Goal: Task Accomplishment & Management: Complete application form

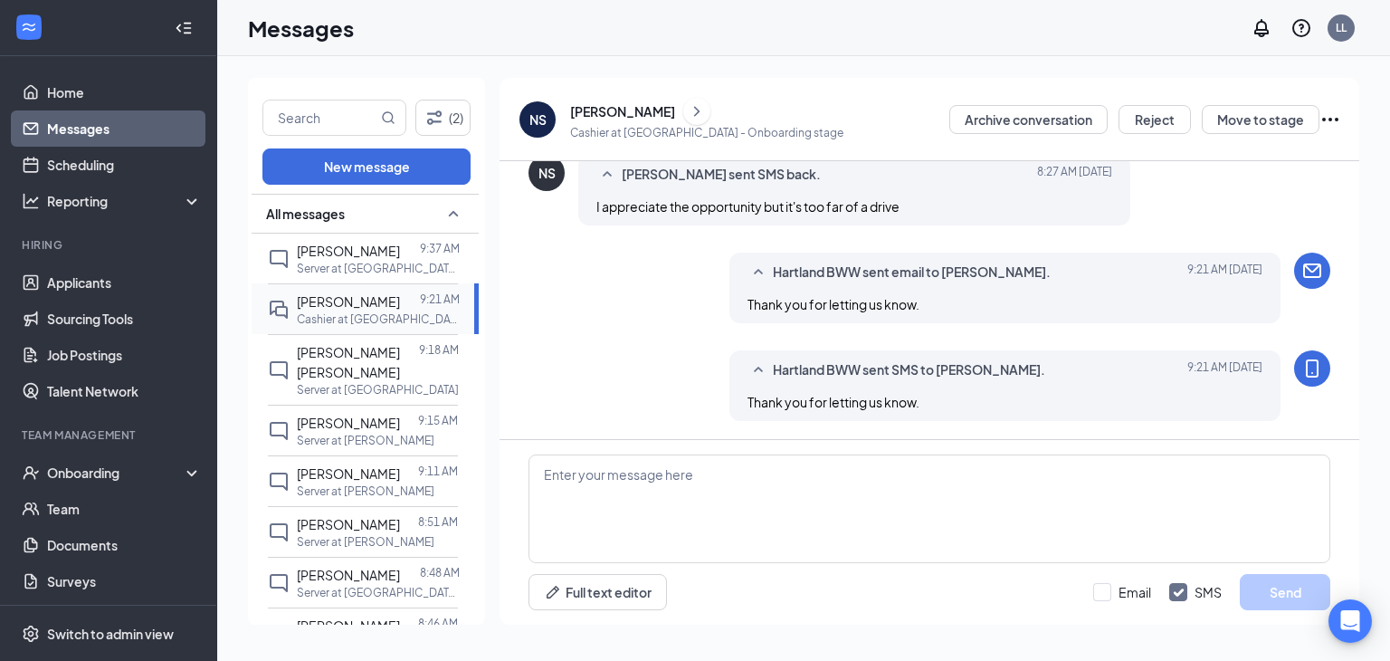
scroll to position [1054, 0]
click at [363, 534] on p "Server at [PERSON_NAME]" at bounding box center [366, 541] width 138 height 15
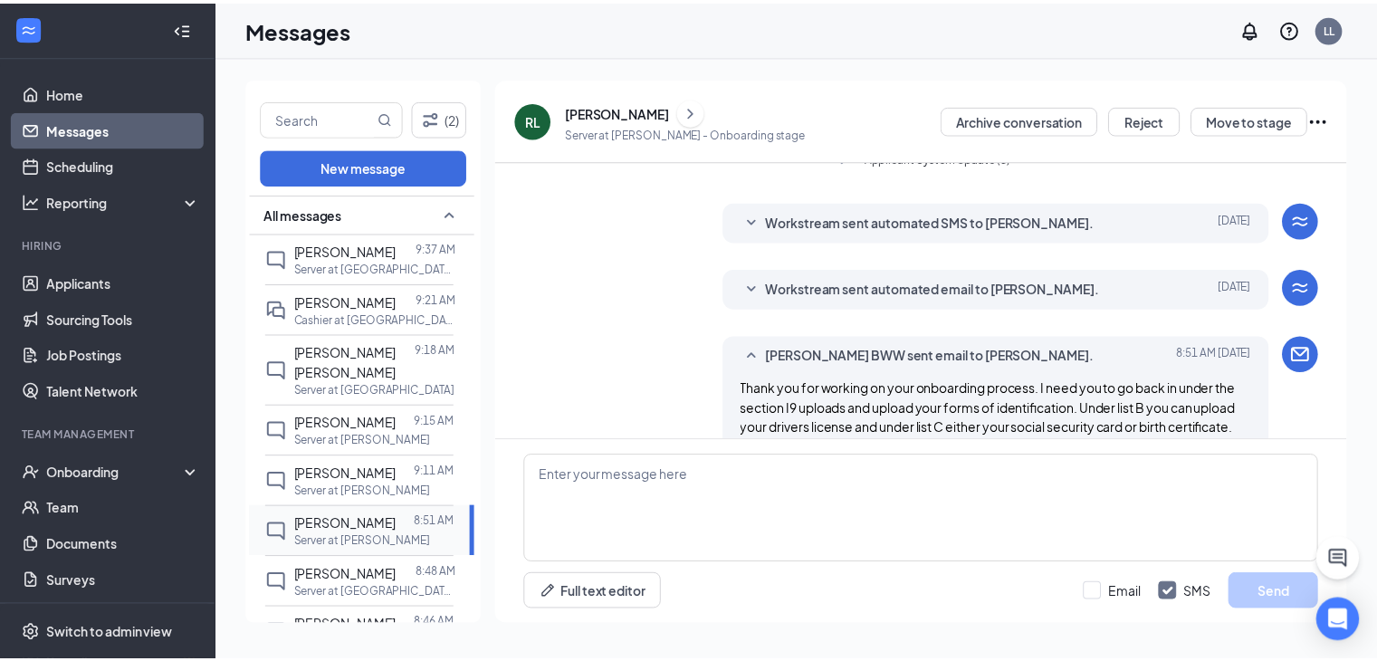
scroll to position [521, 0]
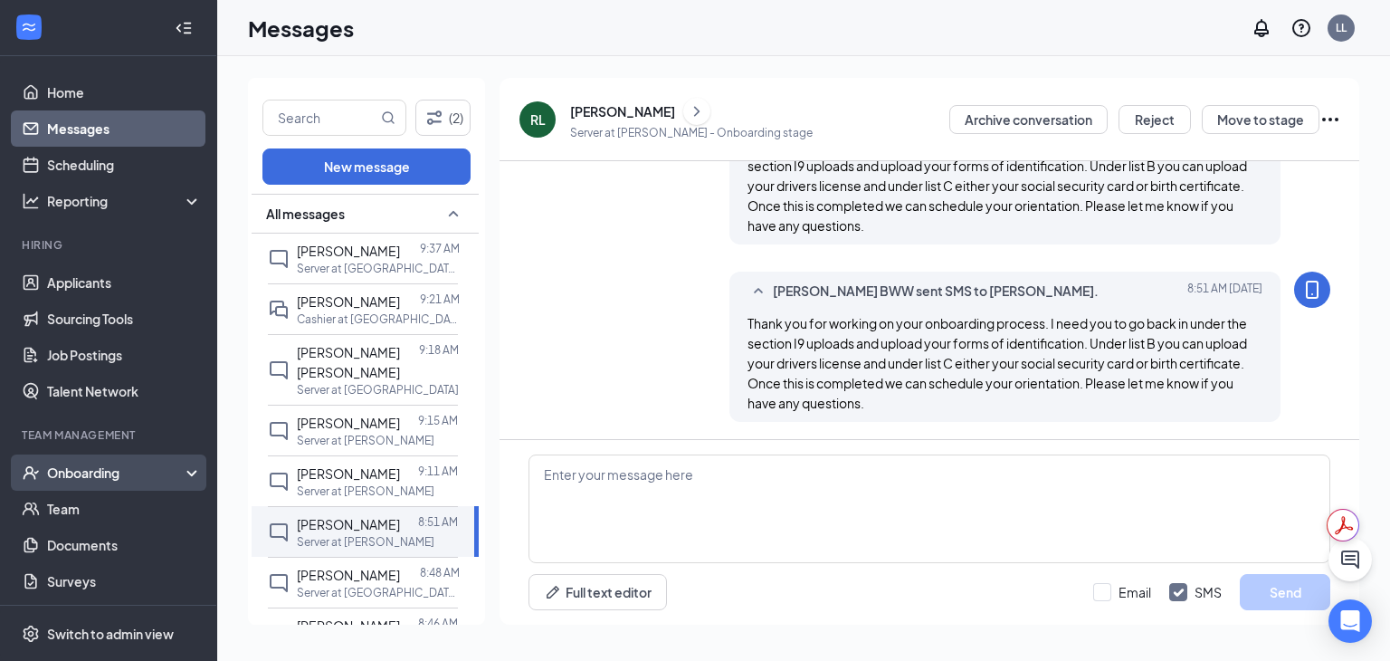
click at [167, 479] on div "Onboarding" at bounding box center [116, 472] width 139 height 18
click at [100, 509] on link "Overview" at bounding box center [124, 509] width 155 height 36
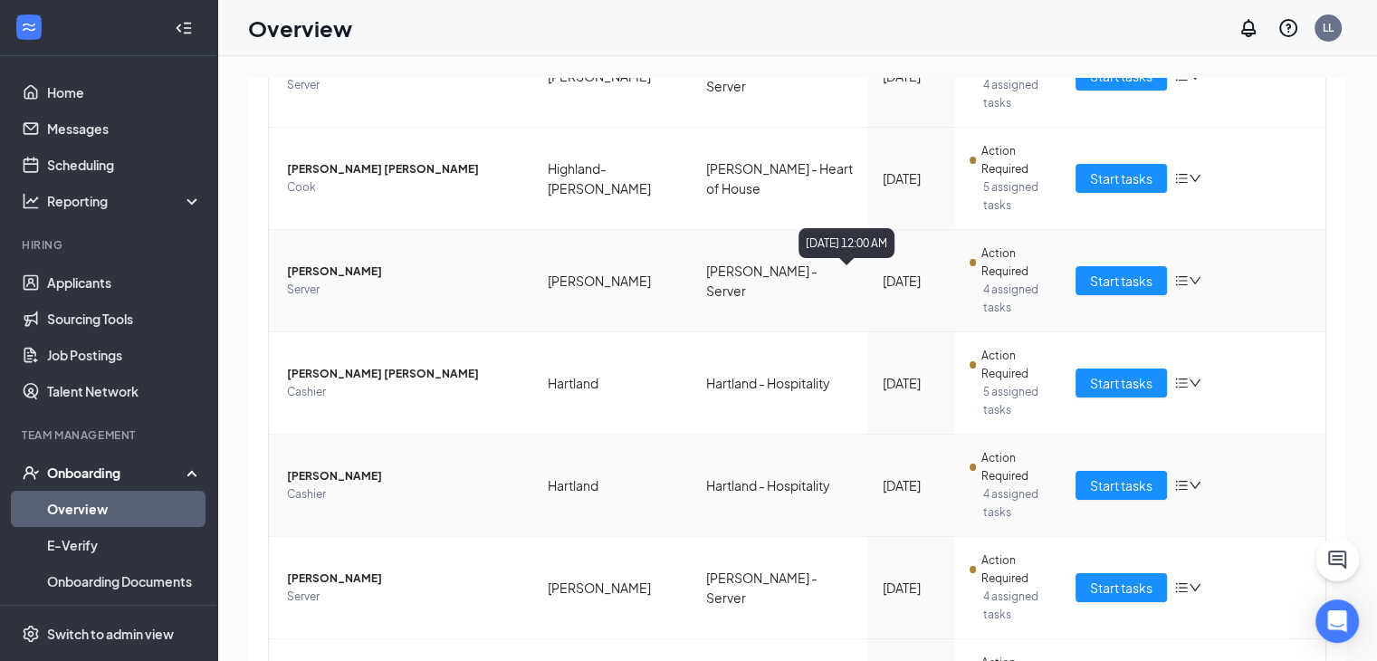
scroll to position [333, 0]
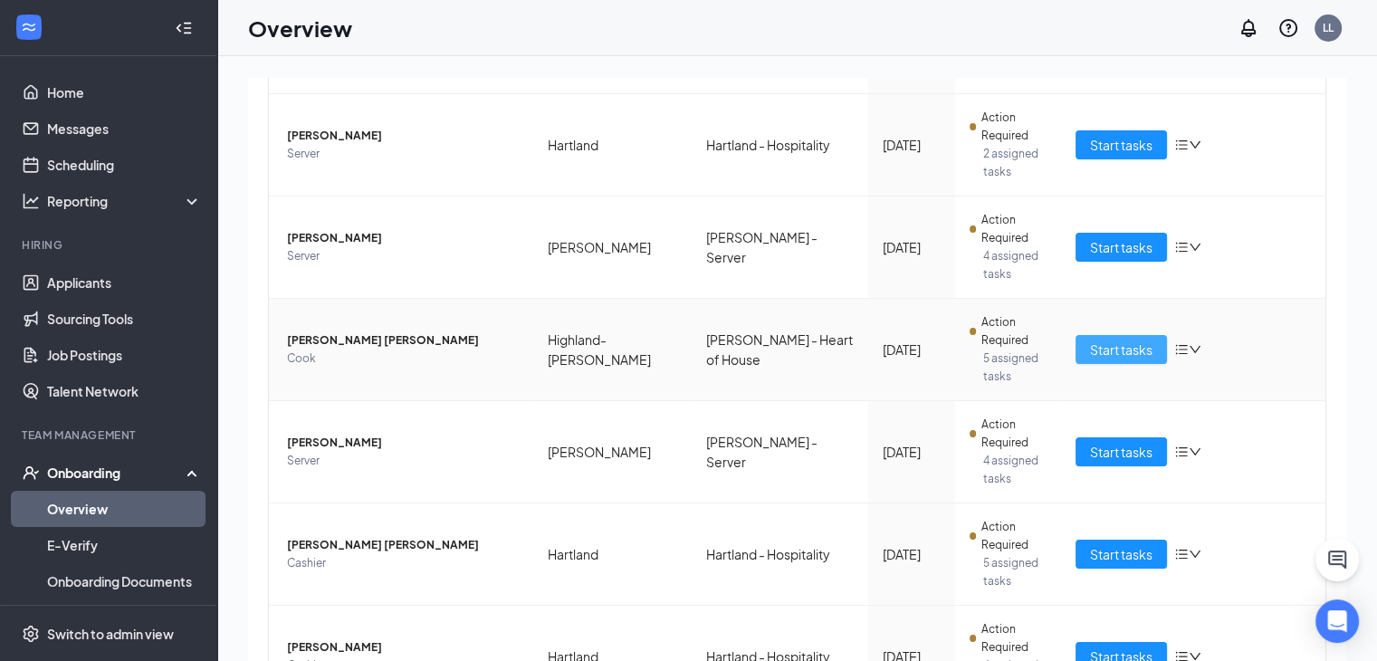
click at [1111, 347] on span "Start tasks" at bounding box center [1121, 349] width 62 height 20
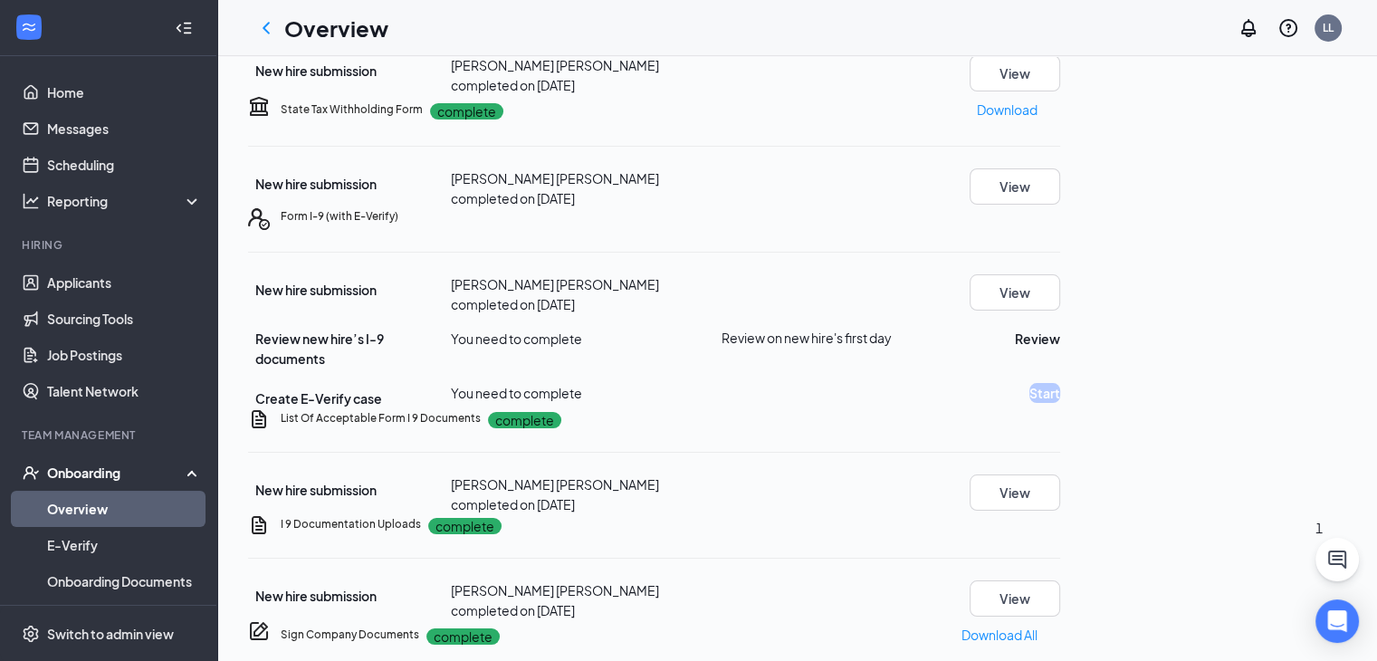
scroll to position [735, 0]
click at [1060, 580] on button "View" at bounding box center [1014, 598] width 91 height 36
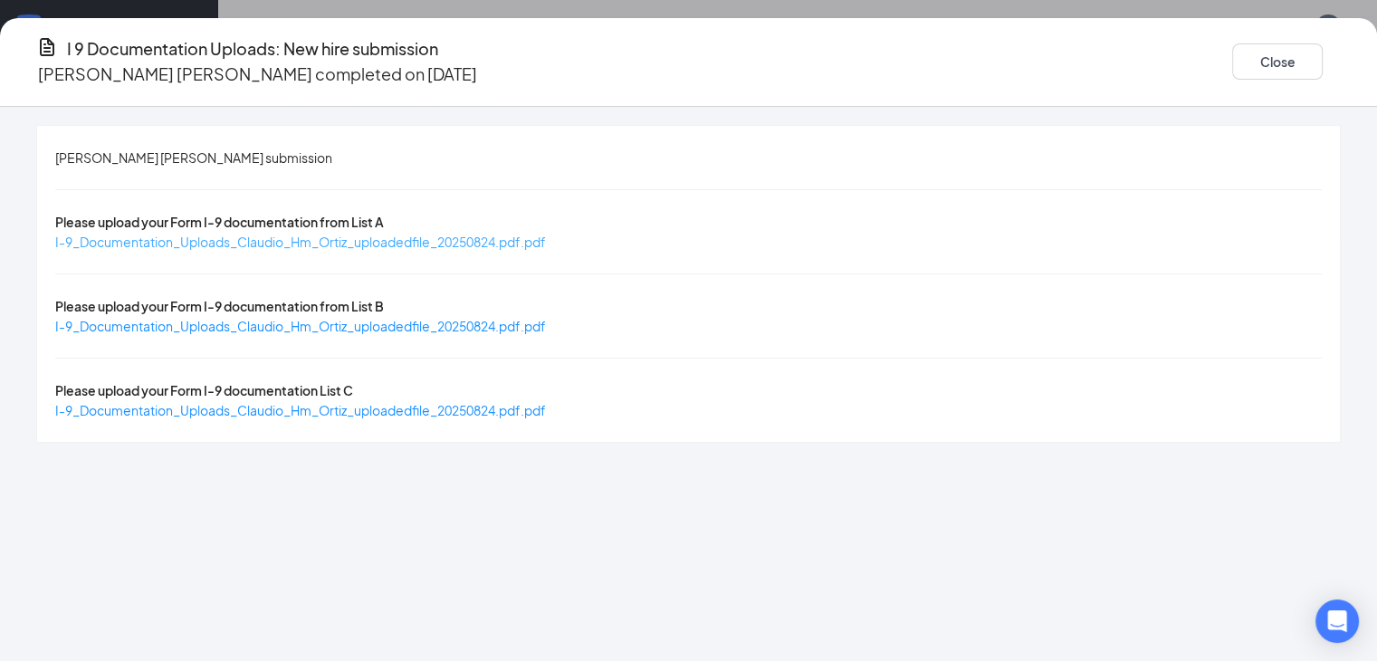
click at [532, 234] on span "I-9_Documentation_Uploads_Claudio_Hm_Ortiz_uploadedfile_20250824.pdf.pdf" at bounding box center [300, 242] width 491 height 16
click at [1254, 67] on button "Close" at bounding box center [1277, 61] width 91 height 36
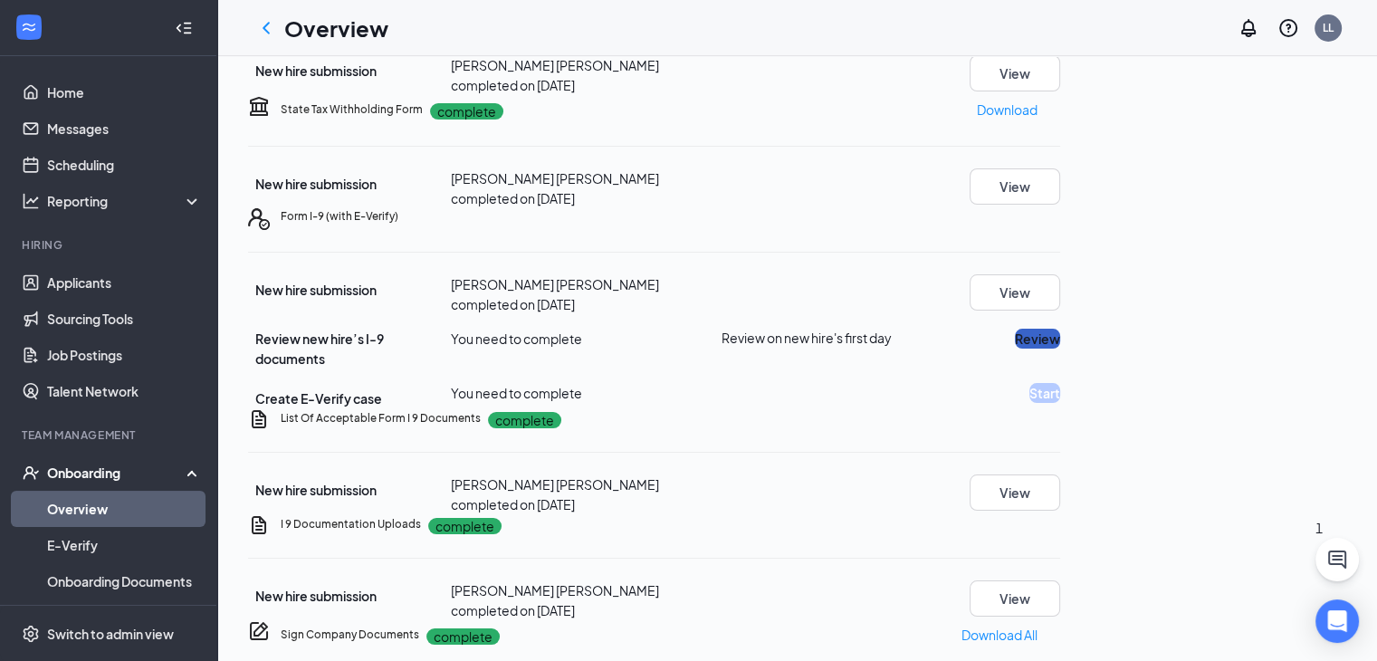
click at [1060, 329] on button "Review" at bounding box center [1037, 339] width 45 height 20
type input "[DATE]"
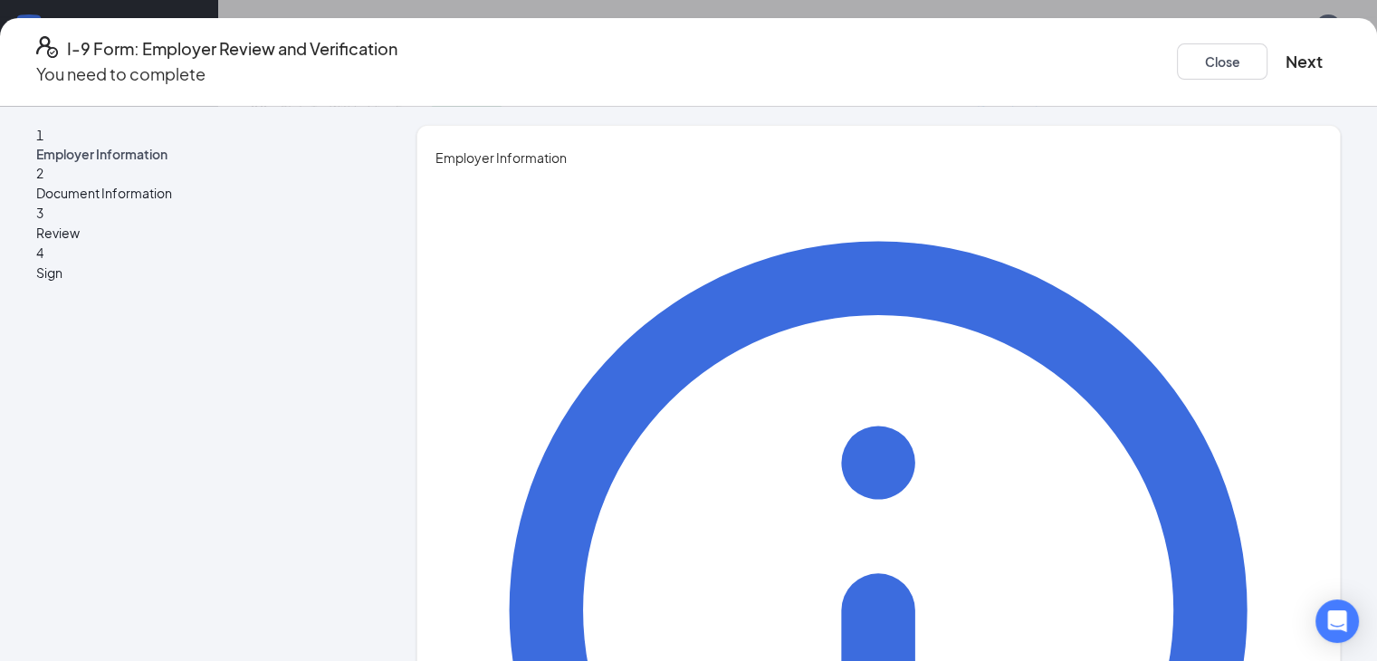
type input "[PERSON_NAME]"
type input "[EMAIL_ADDRESS][DOMAIN_NAME]"
type input "7346735627"
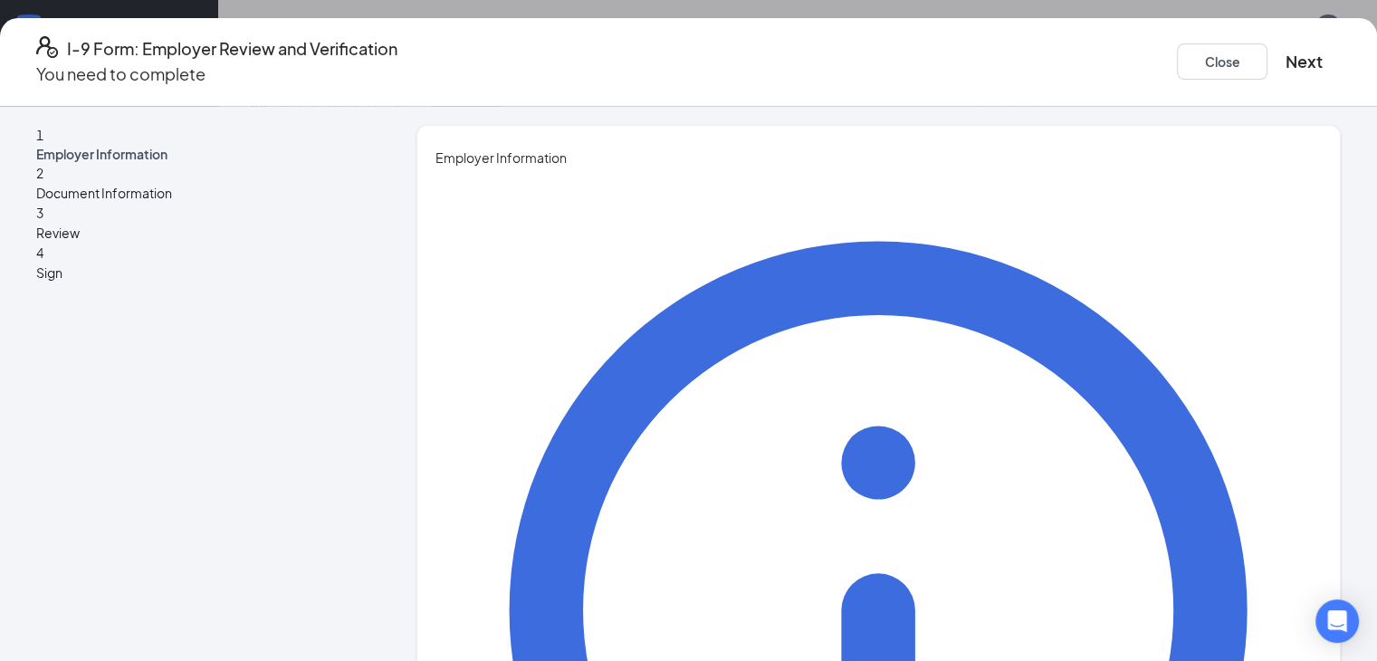
type input "HR/Training Coordinator"
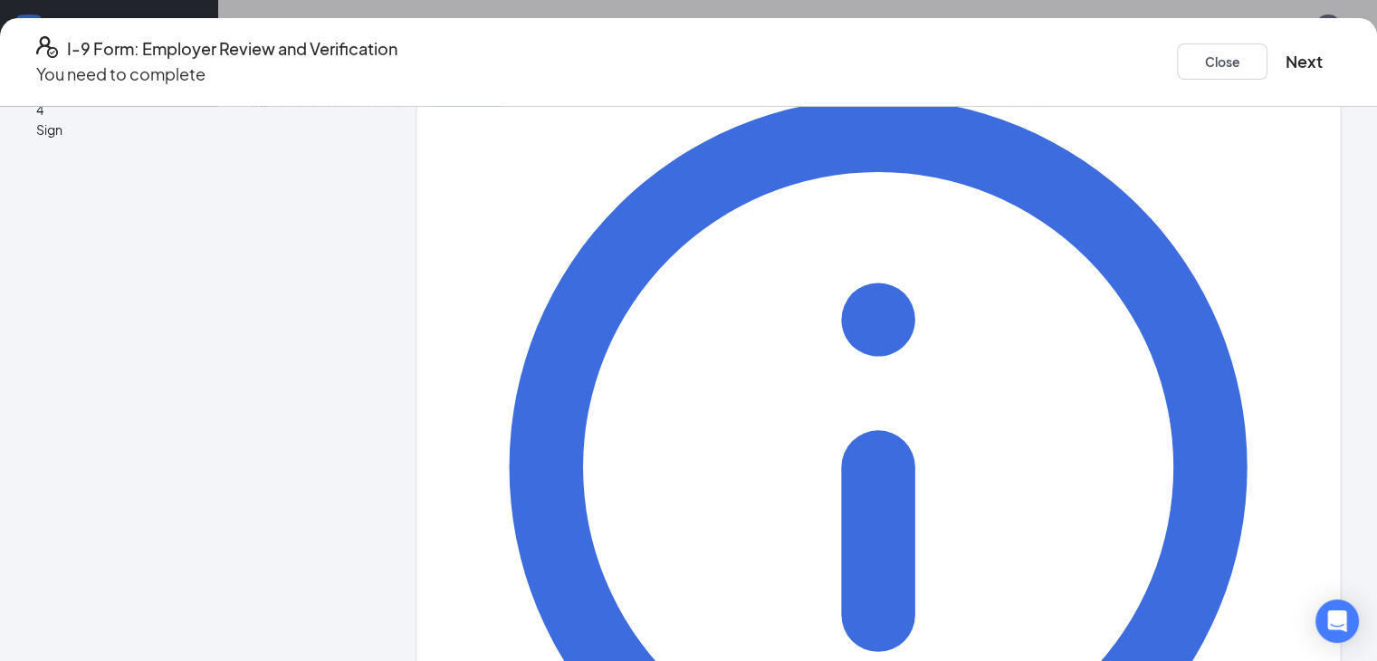
scroll to position [171, 0]
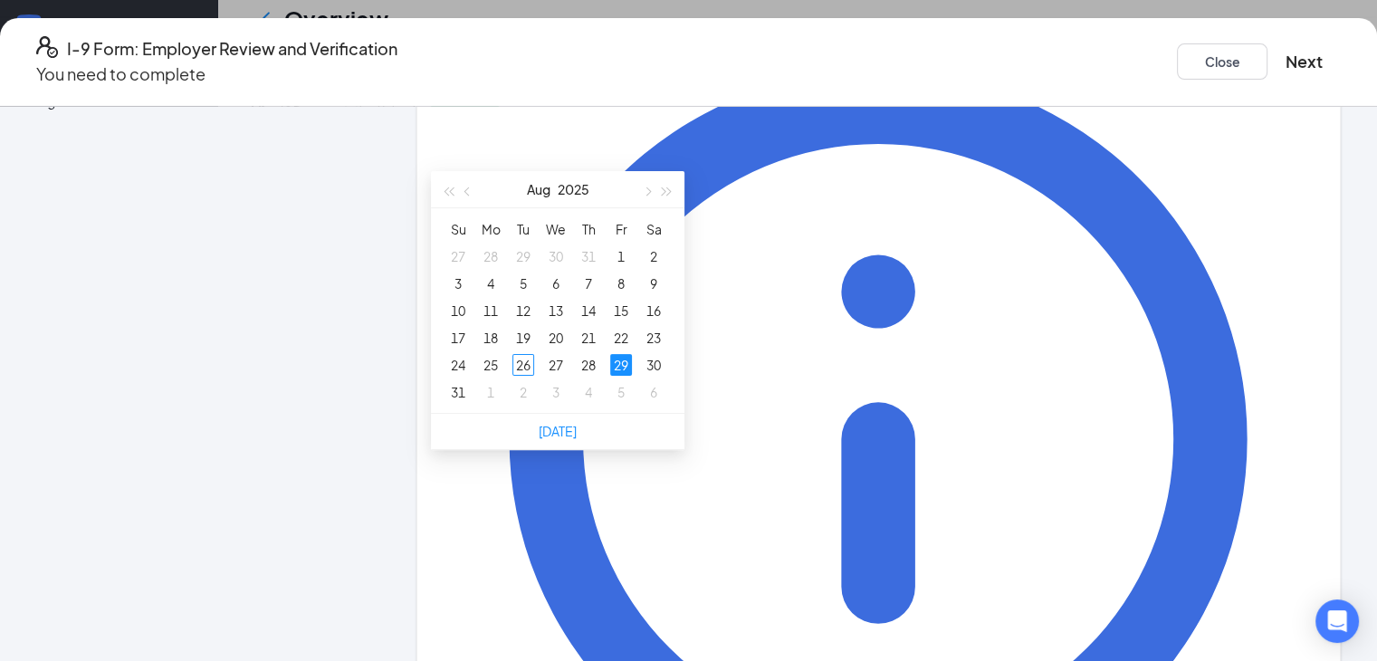
scroll to position [431, 0]
type input "[DATE]"
click at [550, 368] on div "27" at bounding box center [556, 364] width 22 height 22
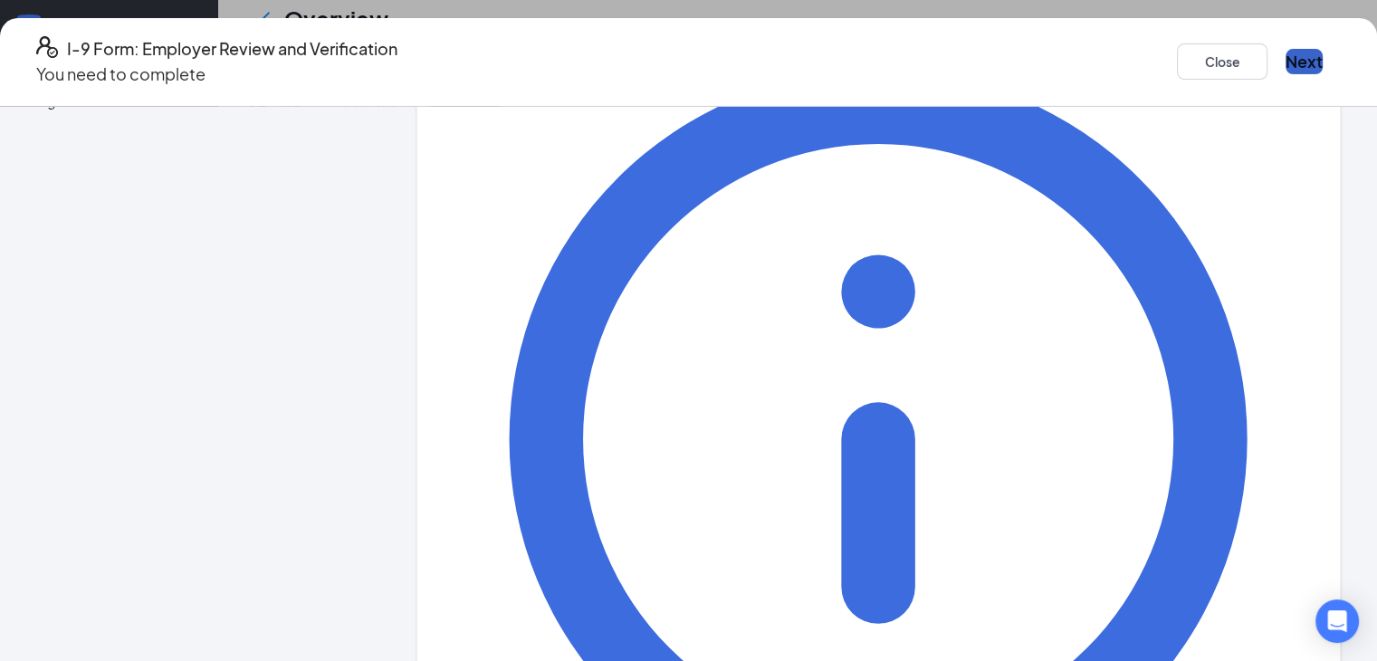
click at [1285, 68] on button "Next" at bounding box center [1303, 61] width 37 height 25
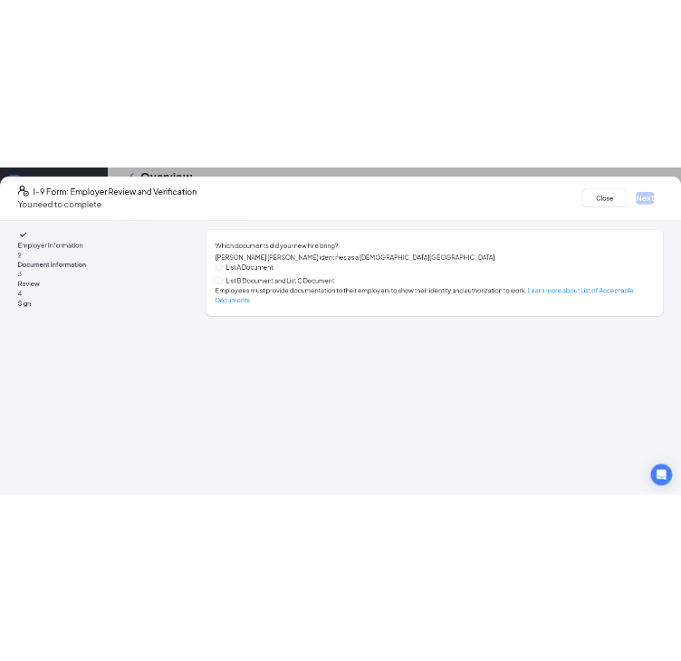
scroll to position [0, 0]
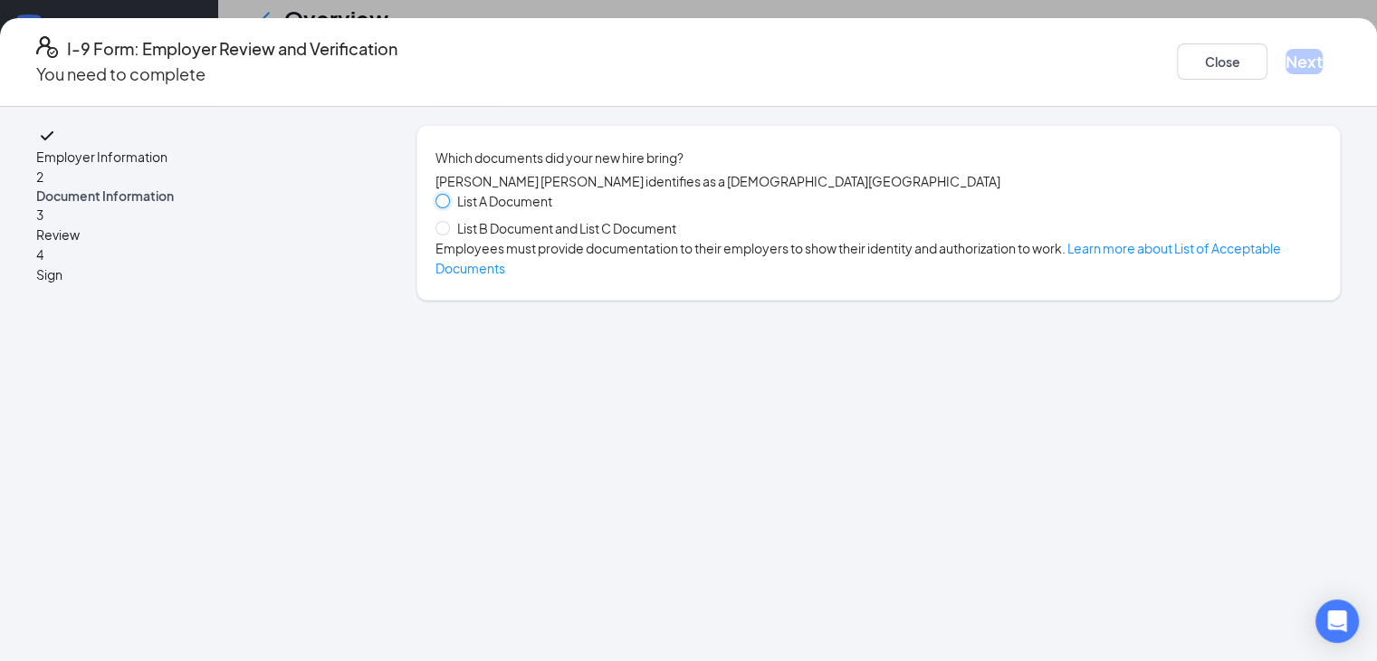
click at [444, 205] on input "List A Document" at bounding box center [441, 200] width 13 height 13
radio input "true"
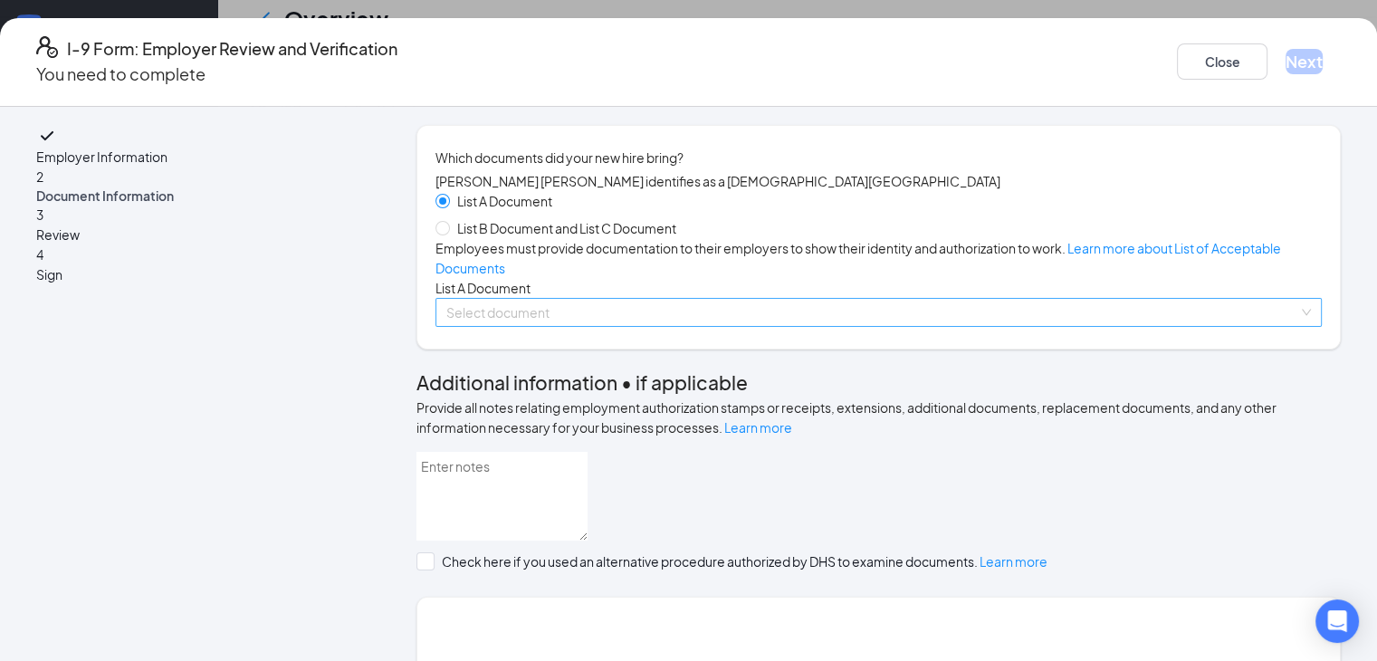
click at [601, 326] on input "search" at bounding box center [872, 312] width 852 height 27
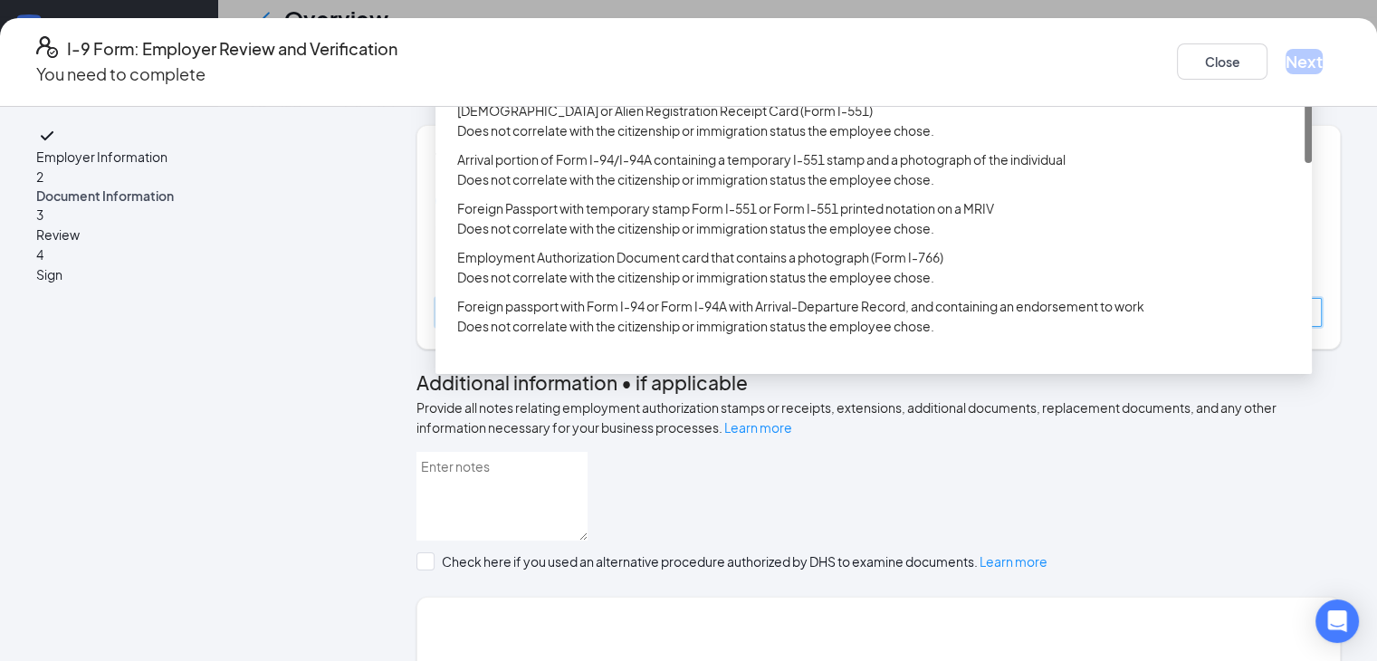
click at [559, 66] on div "U.S. Passport or Passport Card" at bounding box center [873, 51] width 876 height 29
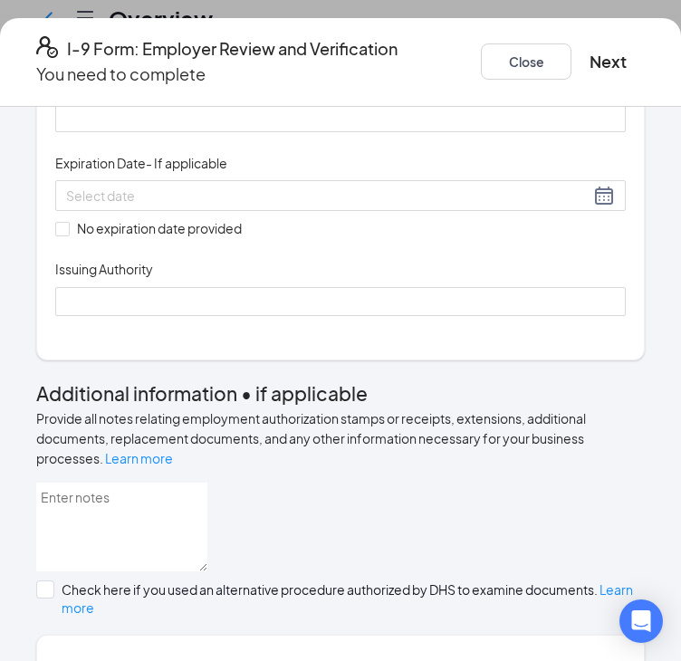
scroll to position [481, 0]
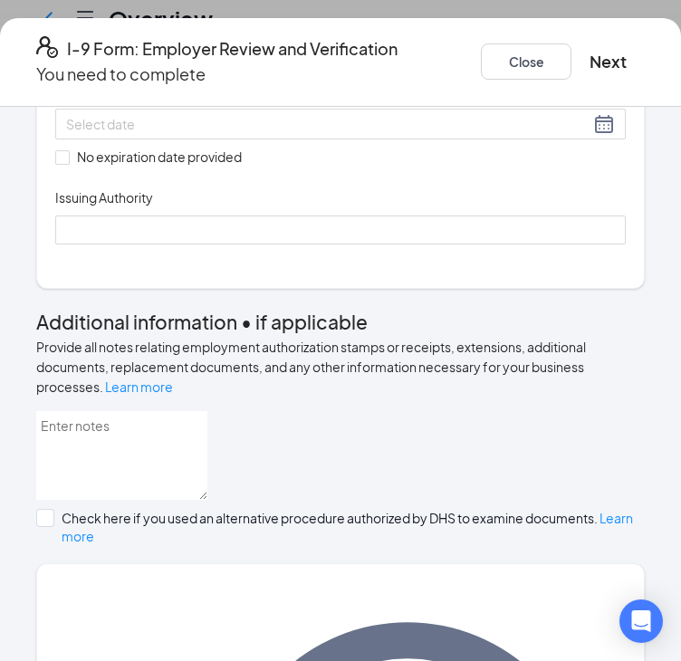
click at [174, 244] on div "Document Title U.S. Passport or Passport Card Document Number Expiration Date -…" at bounding box center [340, 124] width 570 height 239
click at [156, 244] on div "Document Title U.S. Passport or Passport Card Document Number Expiration Date -…" at bounding box center [340, 124] width 570 height 239
click at [135, 61] on input "Document Number" at bounding box center [340, 46] width 570 height 29
type input "A36707509"
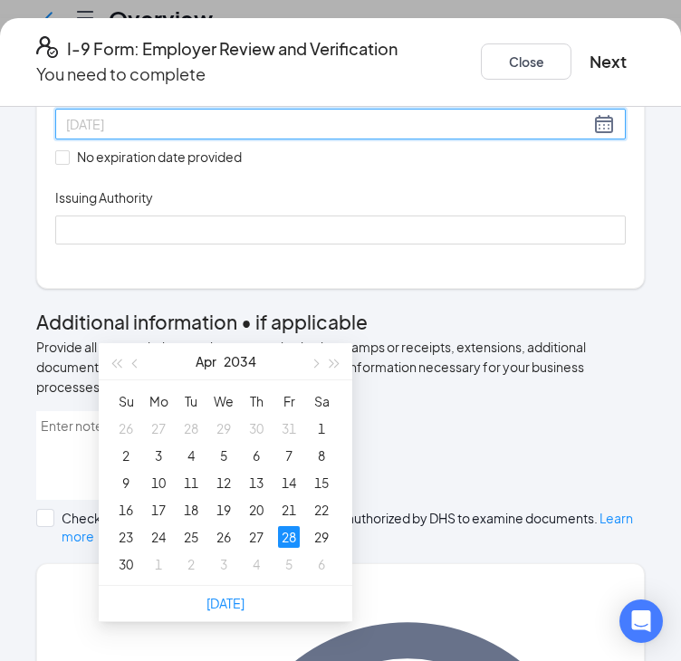
click at [286, 537] on div "28" at bounding box center [289, 537] width 22 height 22
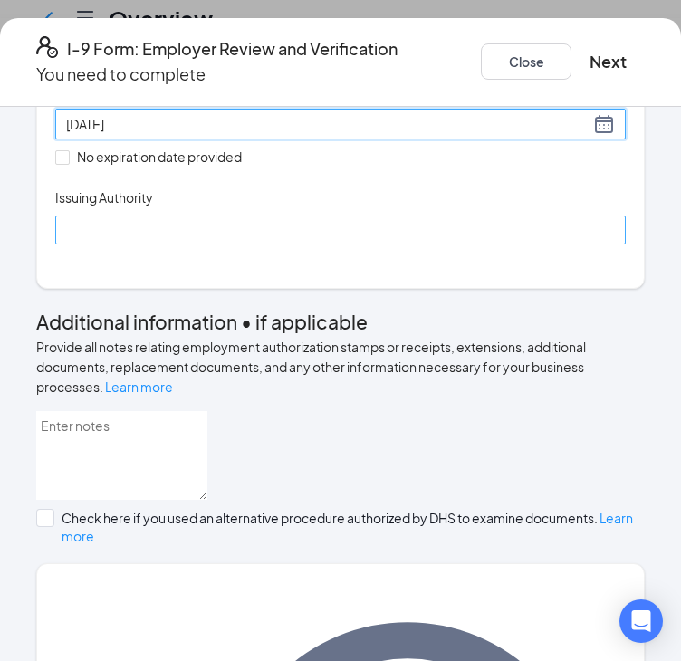
type input "[DATE]"
click at [193, 244] on input "Issuing Authority" at bounding box center [340, 229] width 570 height 29
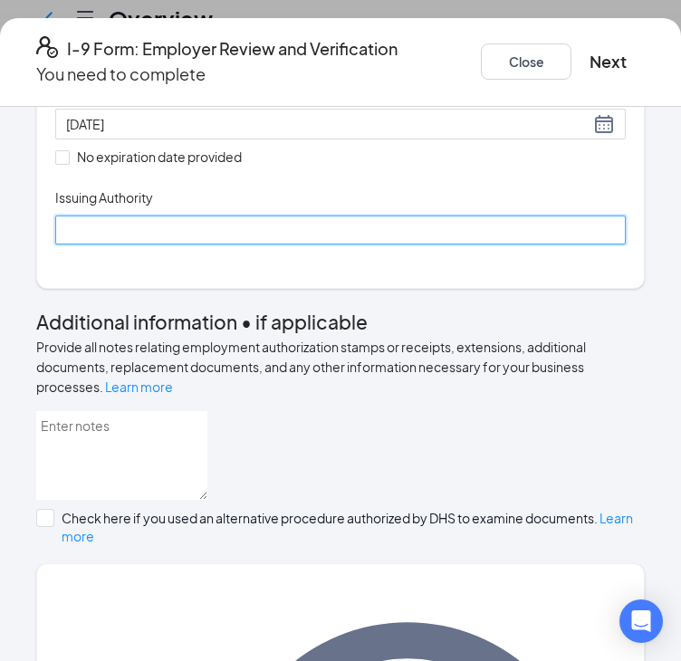
type input "[GEOGRAPHIC_DATA]"
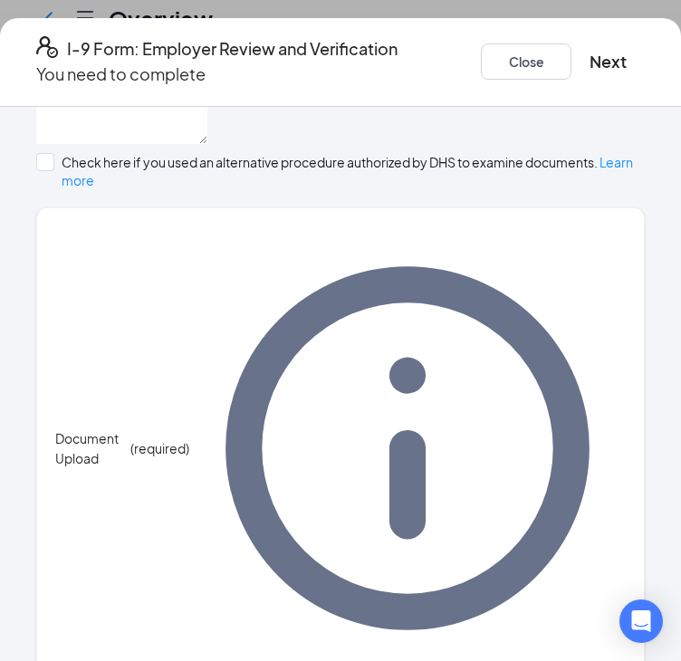
scroll to position [498, 0]
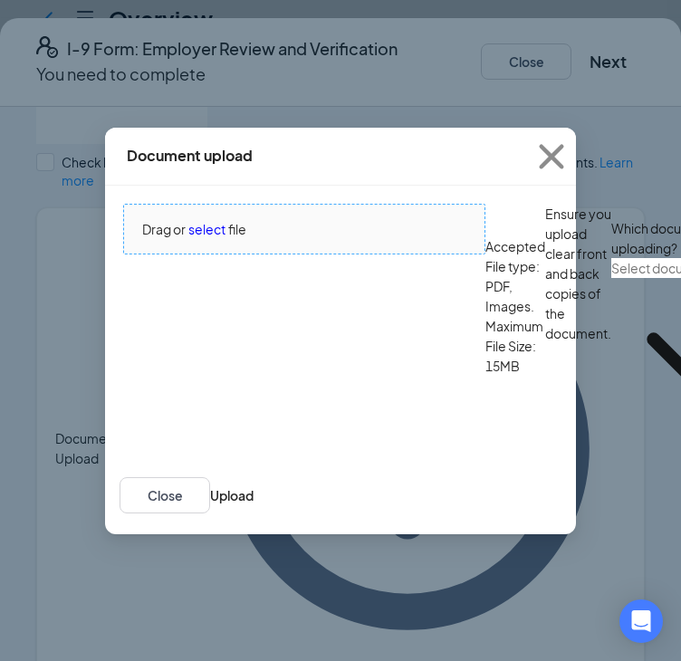
click at [220, 239] on span "select" at bounding box center [206, 229] width 37 height 20
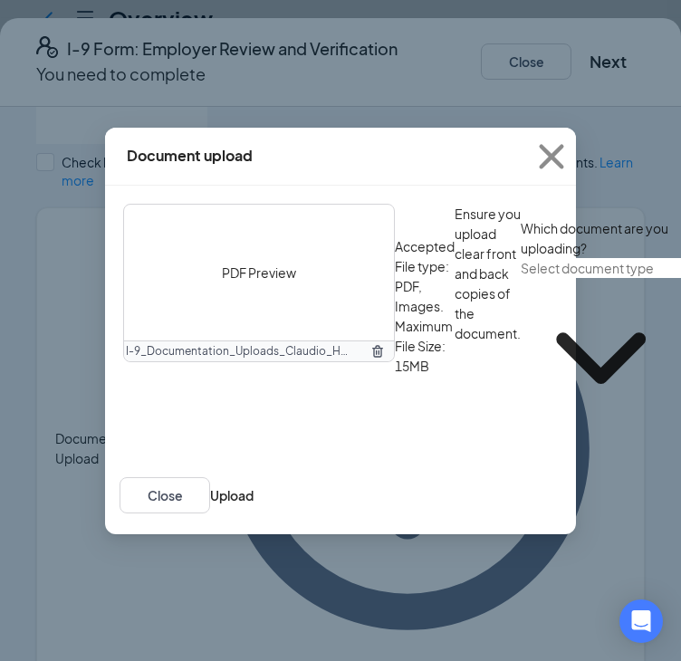
click at [520, 278] on input "text" at bounding box center [600, 268] width 160 height 20
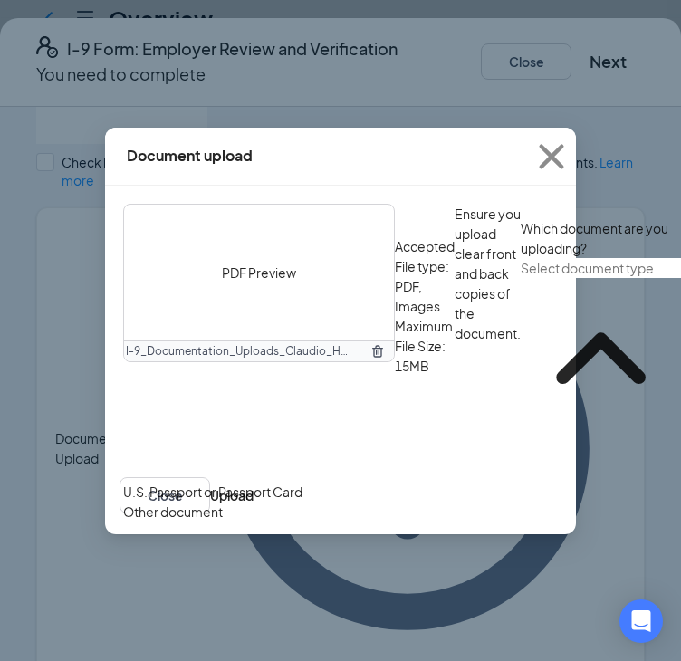
click at [266, 501] on div "U.S. Passport or Passport Card" at bounding box center [304, 491] width 362 height 20
type input "U.S. Passport or Passport Card"
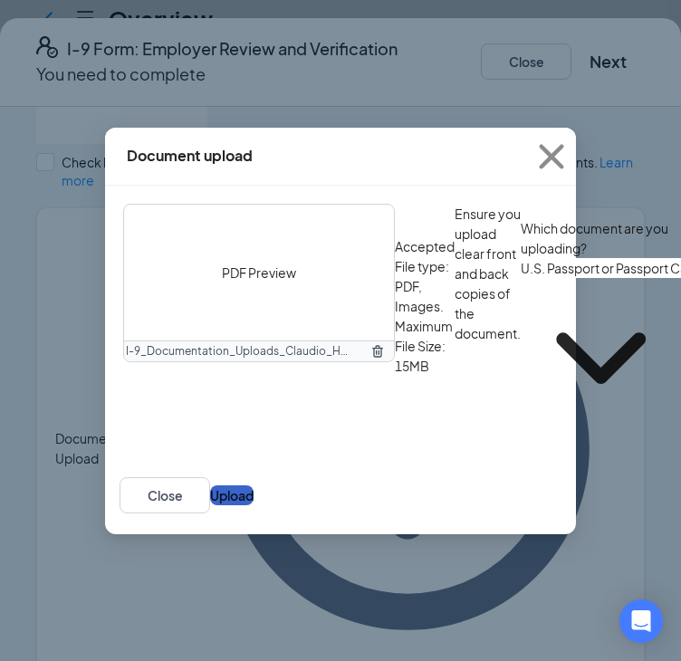
click at [253, 505] on button "Upload" at bounding box center [231, 495] width 43 height 20
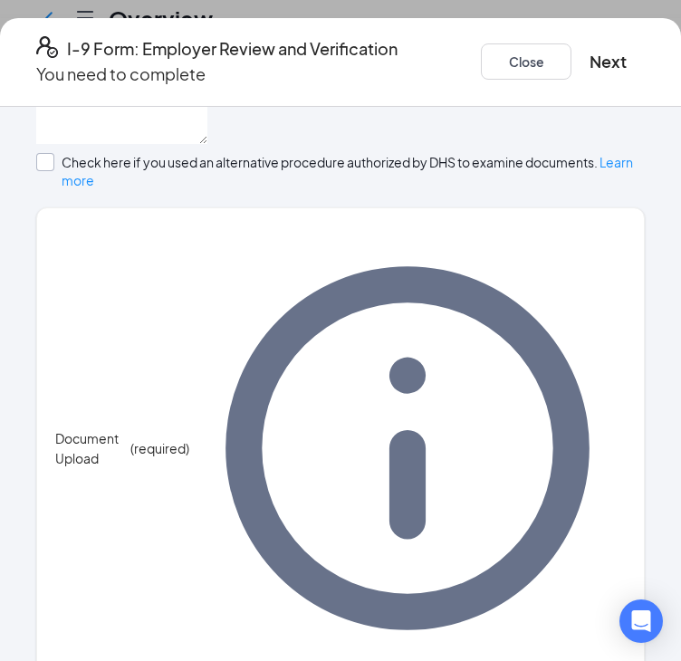
click at [54, 171] on div at bounding box center [45, 162] width 18 height 18
click at [49, 166] on input "Check here if you used an alternative procedure authorized by DHS to examine do…" at bounding box center [42, 159] width 13 height 13
checkbox input "true"
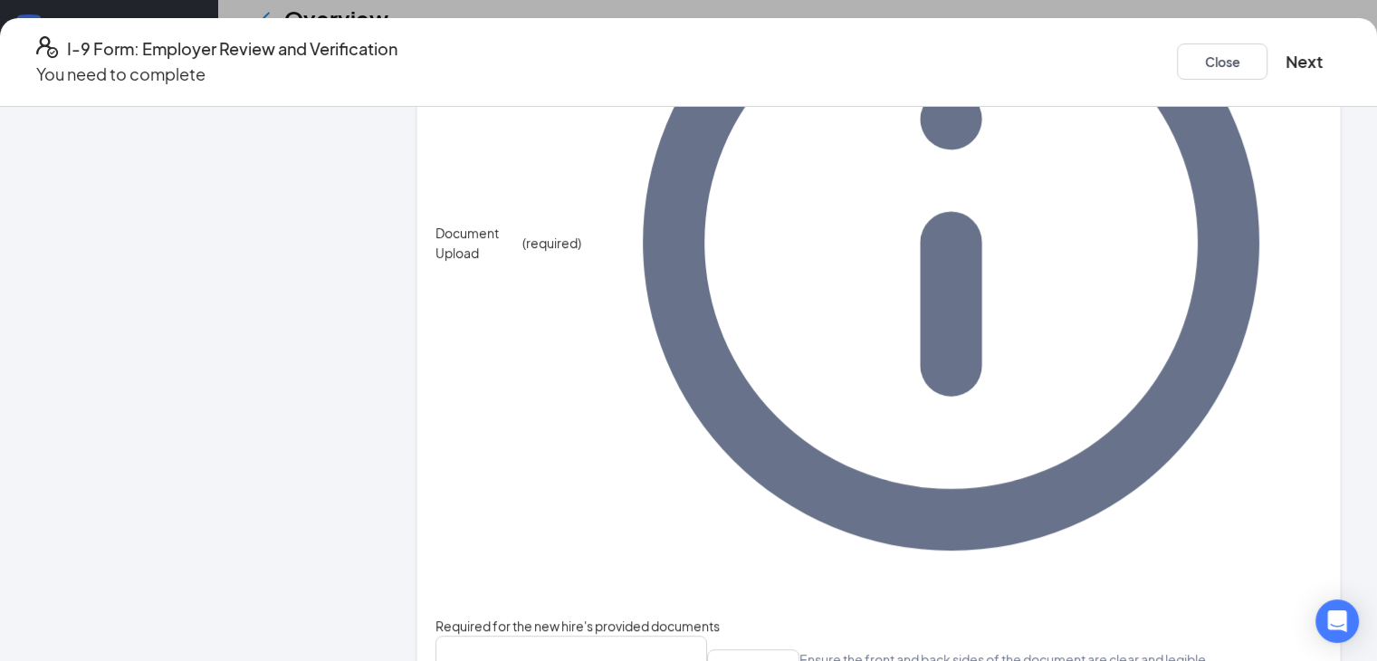
scroll to position [693, 0]
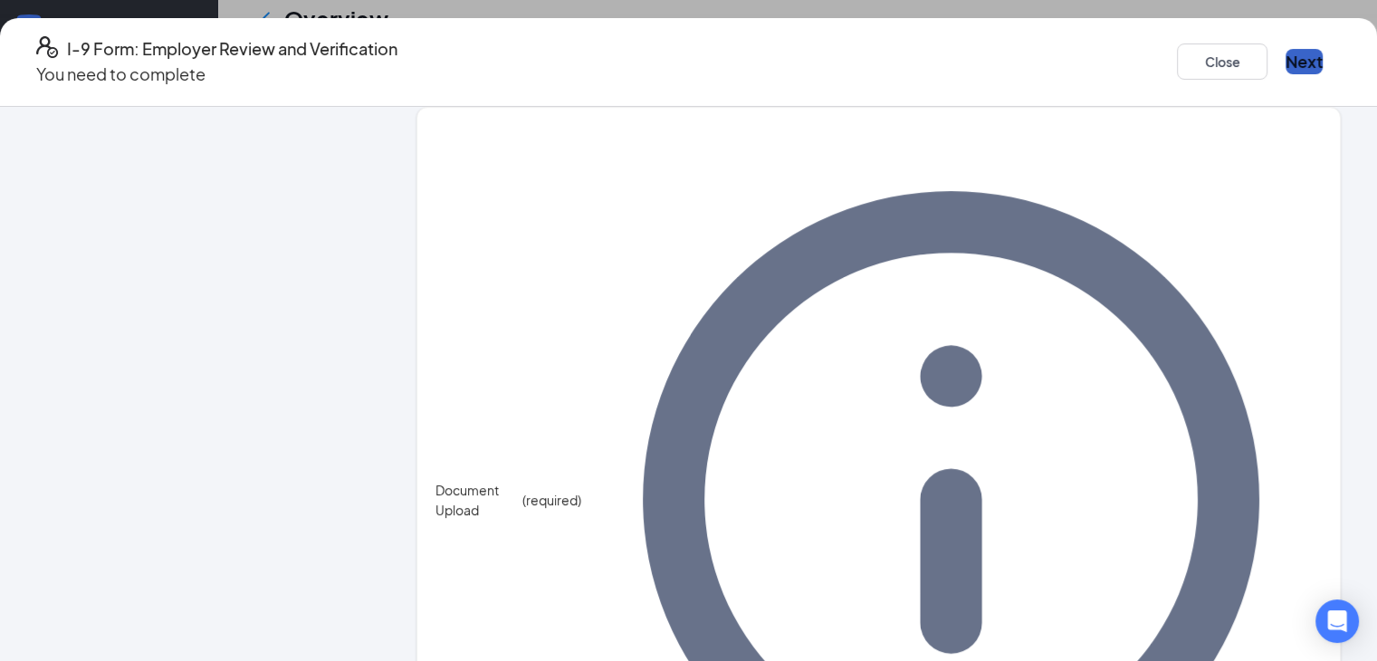
click at [1285, 61] on button "Next" at bounding box center [1303, 61] width 37 height 25
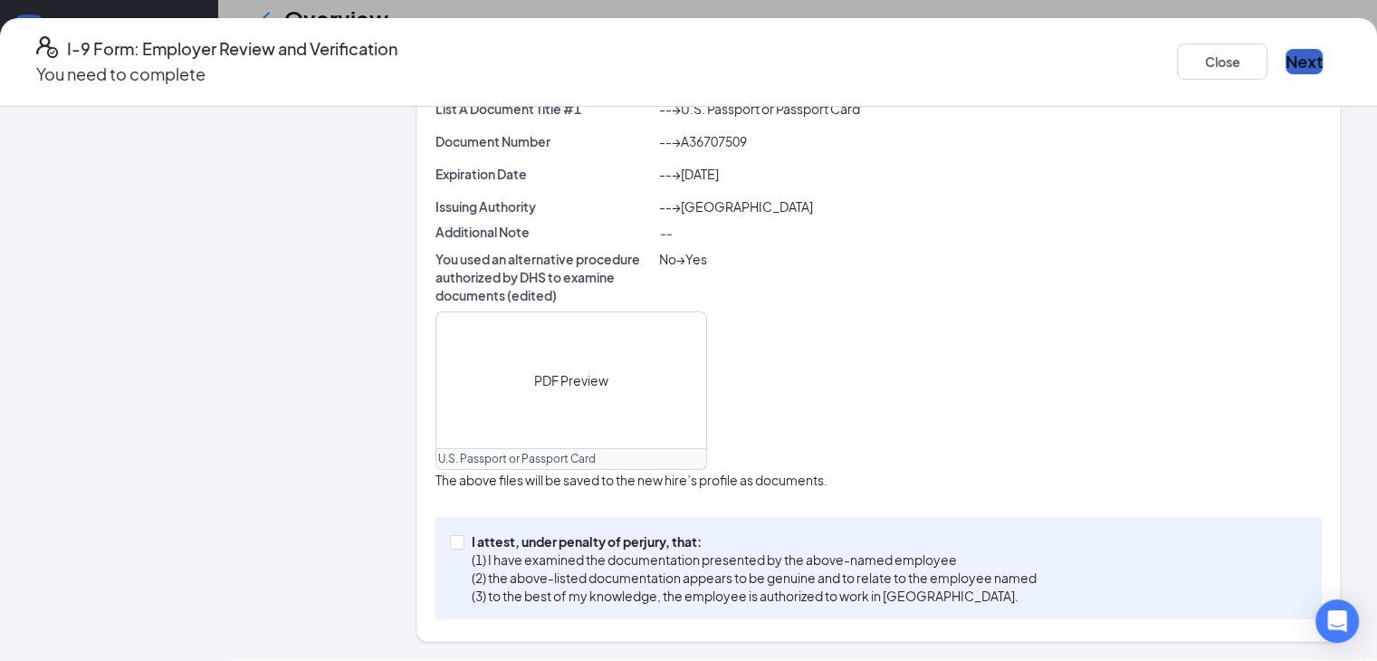
scroll to position [550, 0]
click at [453, 549] on span at bounding box center [457, 542] width 14 height 14
click at [453, 548] on input "I attest, under penalty of [PERSON_NAME], that: (1) I have examined the documen…" at bounding box center [456, 541] width 13 height 13
checkbox input "true"
click at [1285, 59] on button "Next" at bounding box center [1303, 61] width 37 height 25
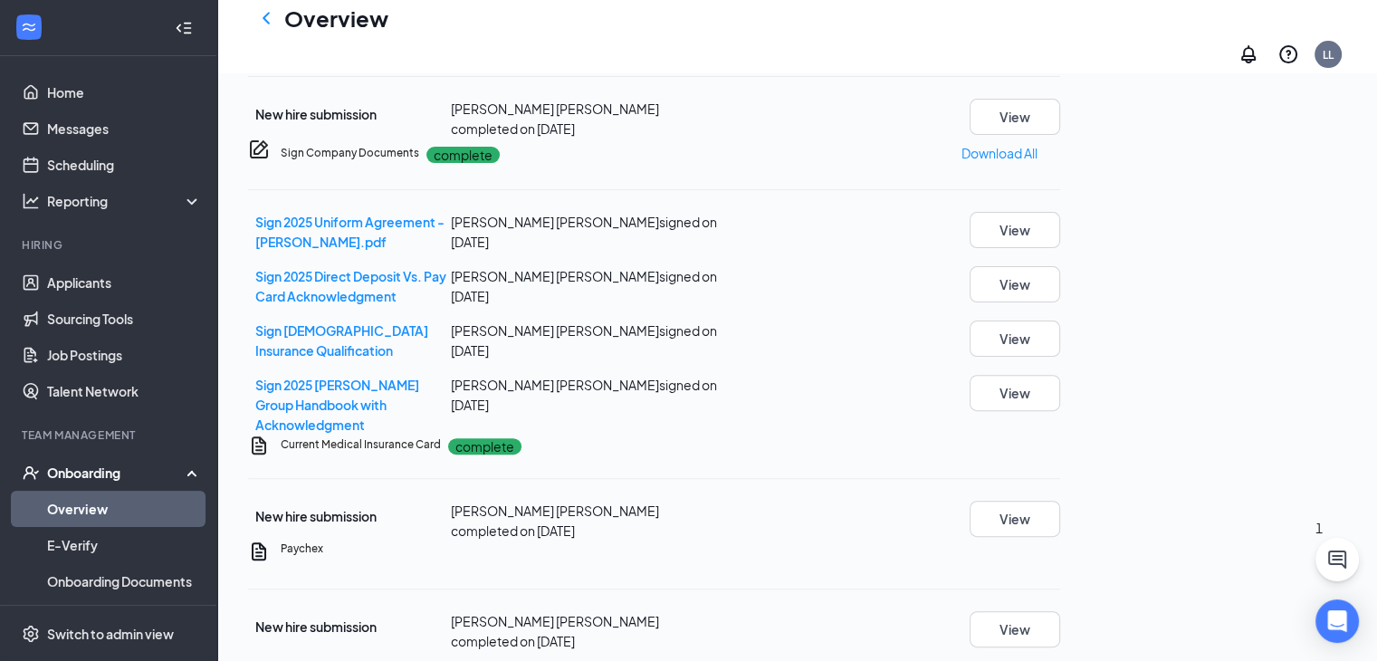
scroll to position [0, 0]
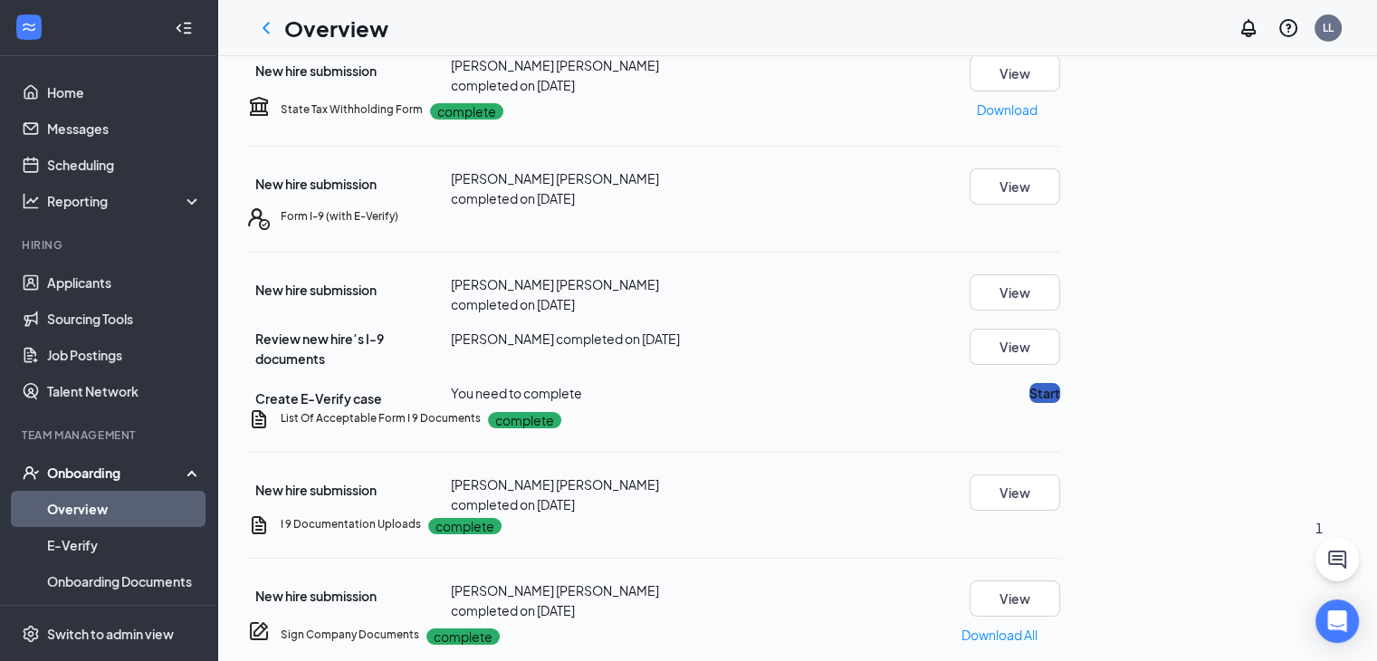
click at [1060, 383] on button "Start" at bounding box center [1044, 393] width 31 height 20
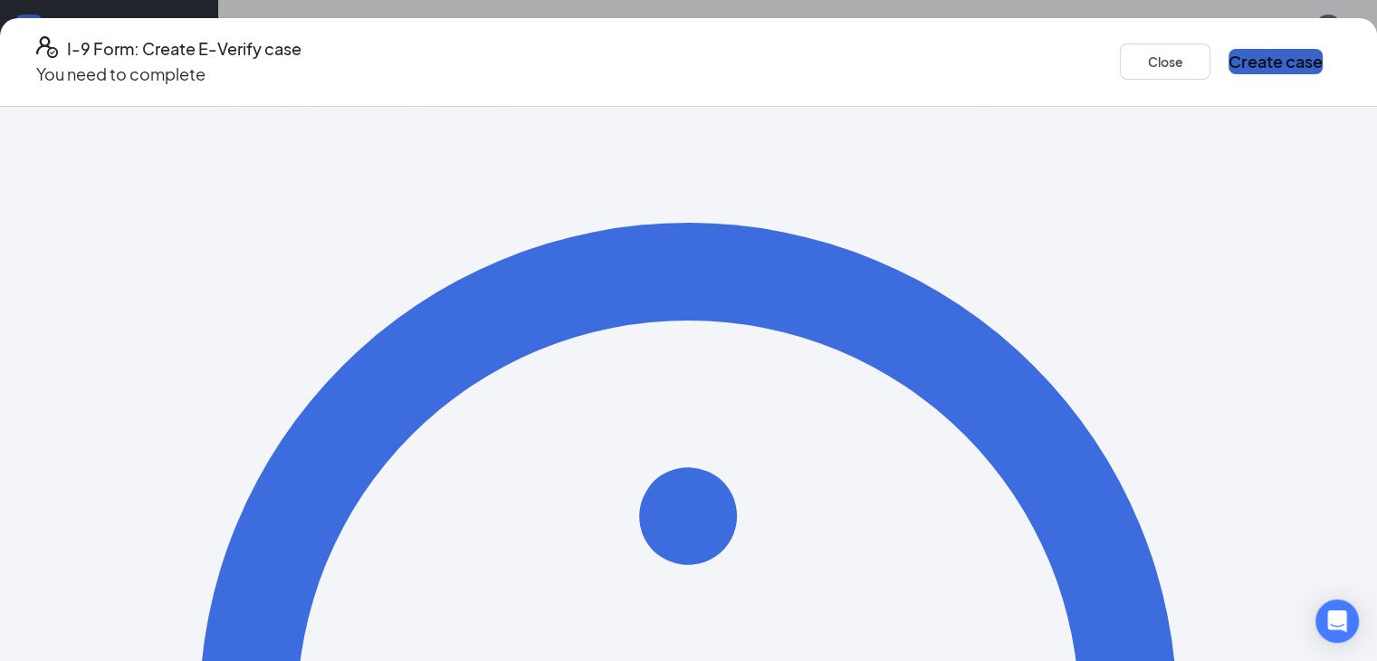
click at [1237, 54] on button "Create case" at bounding box center [1275, 61] width 94 height 25
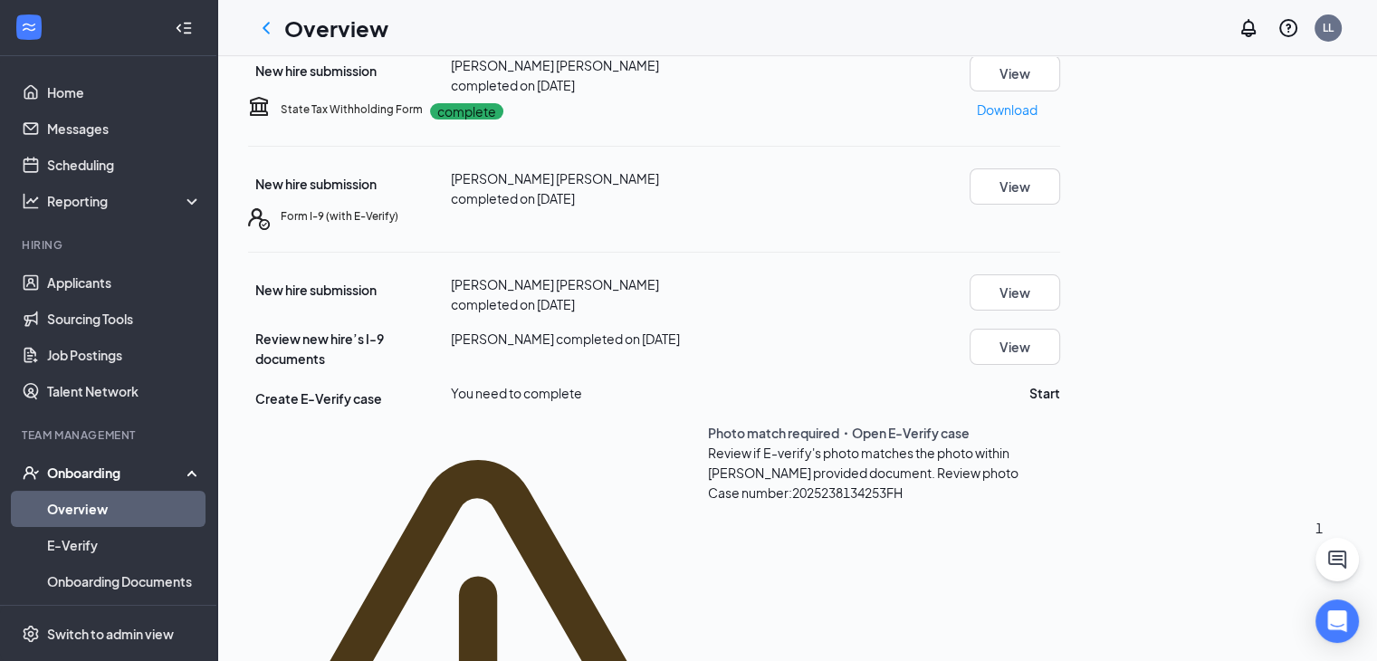
click at [937, 464] on span "Review photo" at bounding box center [977, 472] width 81 height 16
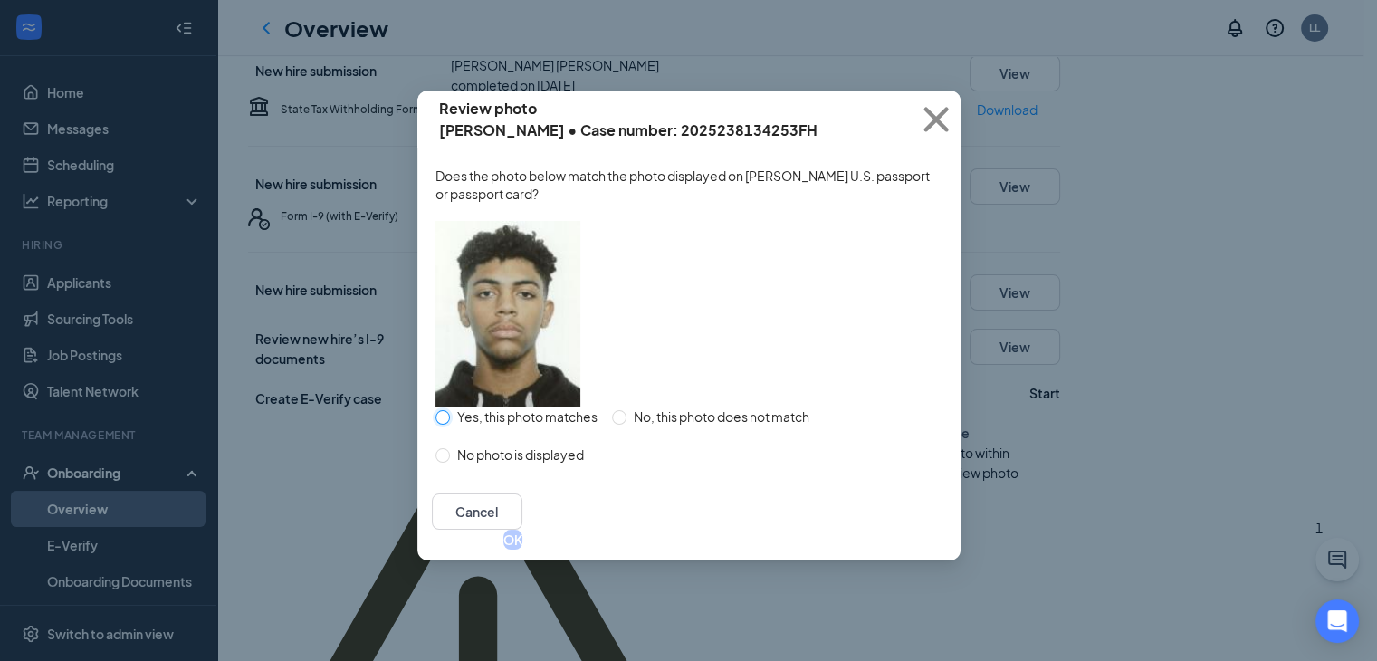
click at [445, 424] on input "Yes, this photo matches" at bounding box center [442, 417] width 14 height 14
radio input "true"
click at [522, 549] on button "OK" at bounding box center [512, 539] width 19 height 20
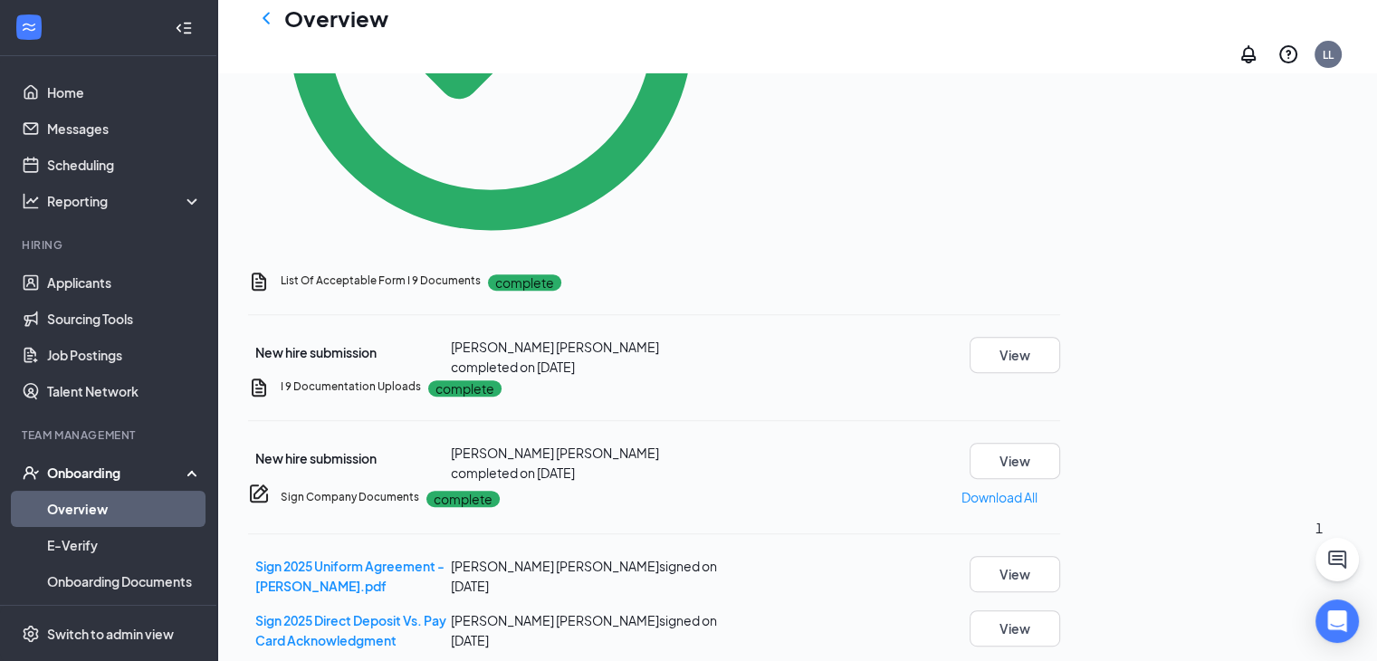
scroll to position [661, 0]
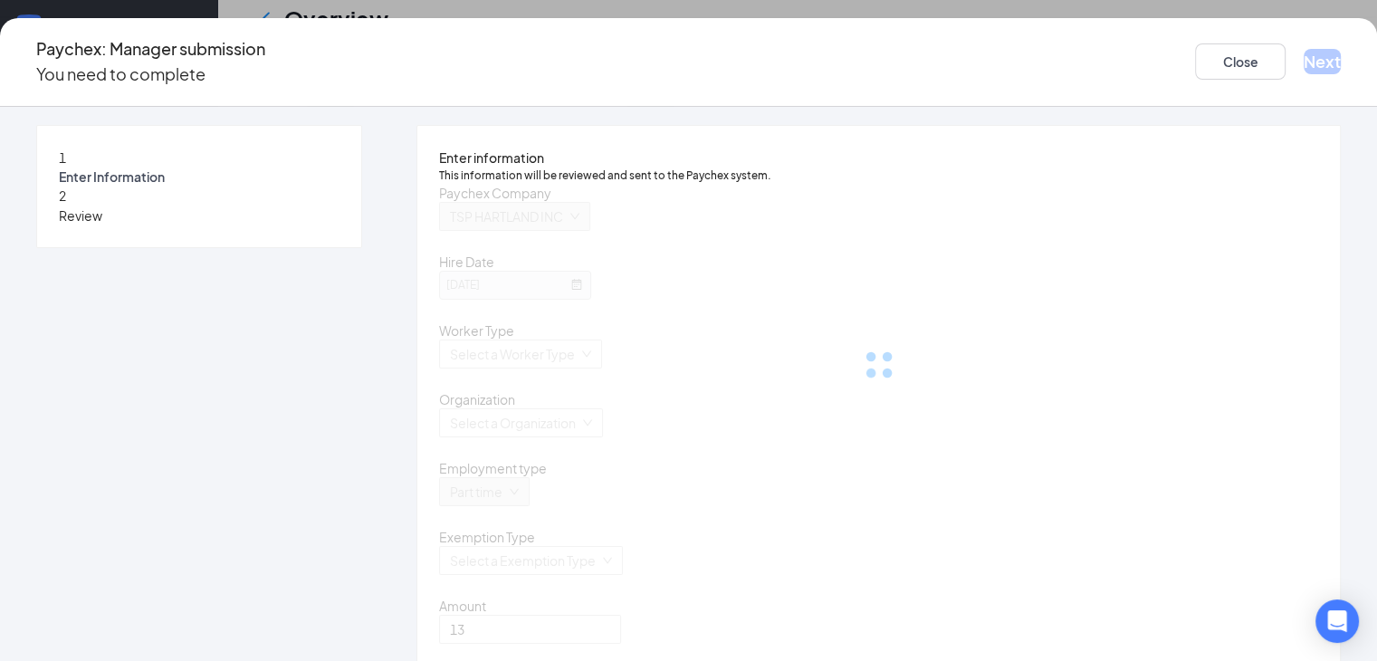
click at [1021, 303] on div at bounding box center [878, 365] width 879 height 362
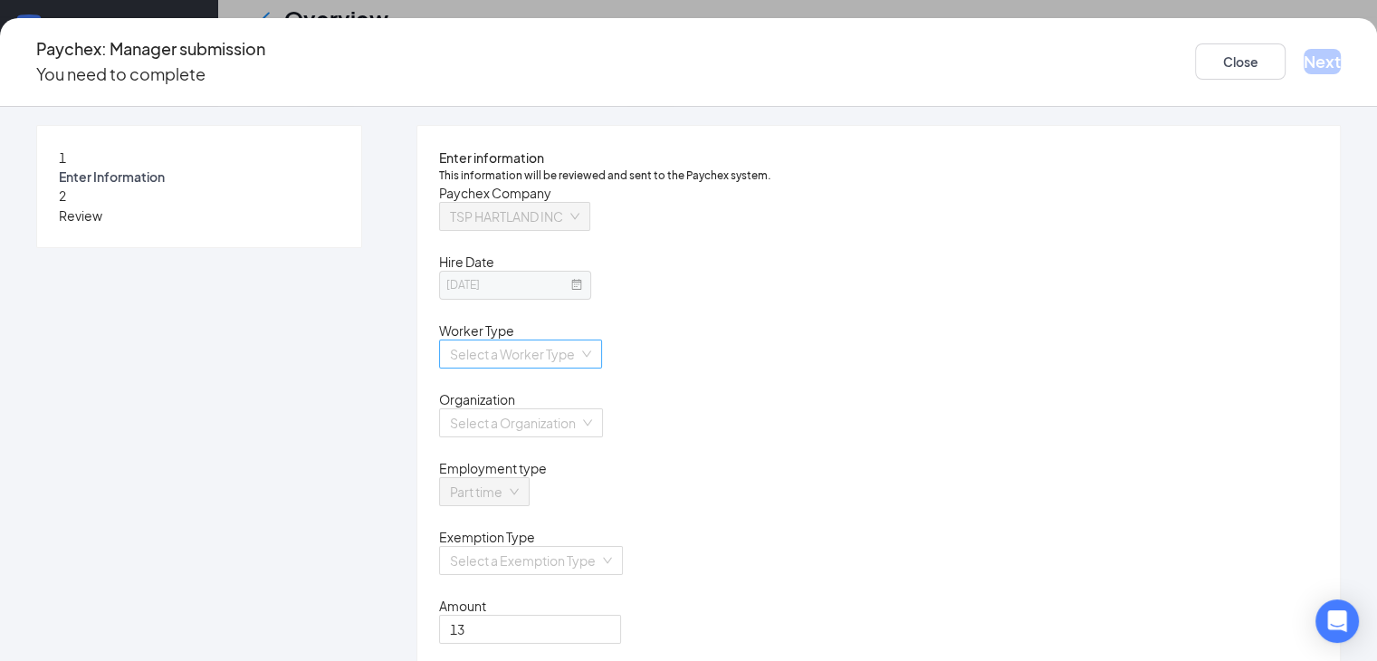
click at [602, 368] on div "Select a Worker Type" at bounding box center [520, 353] width 163 height 29
click at [624, 417] on div "Employee" at bounding box center [581, 425] width 275 height 20
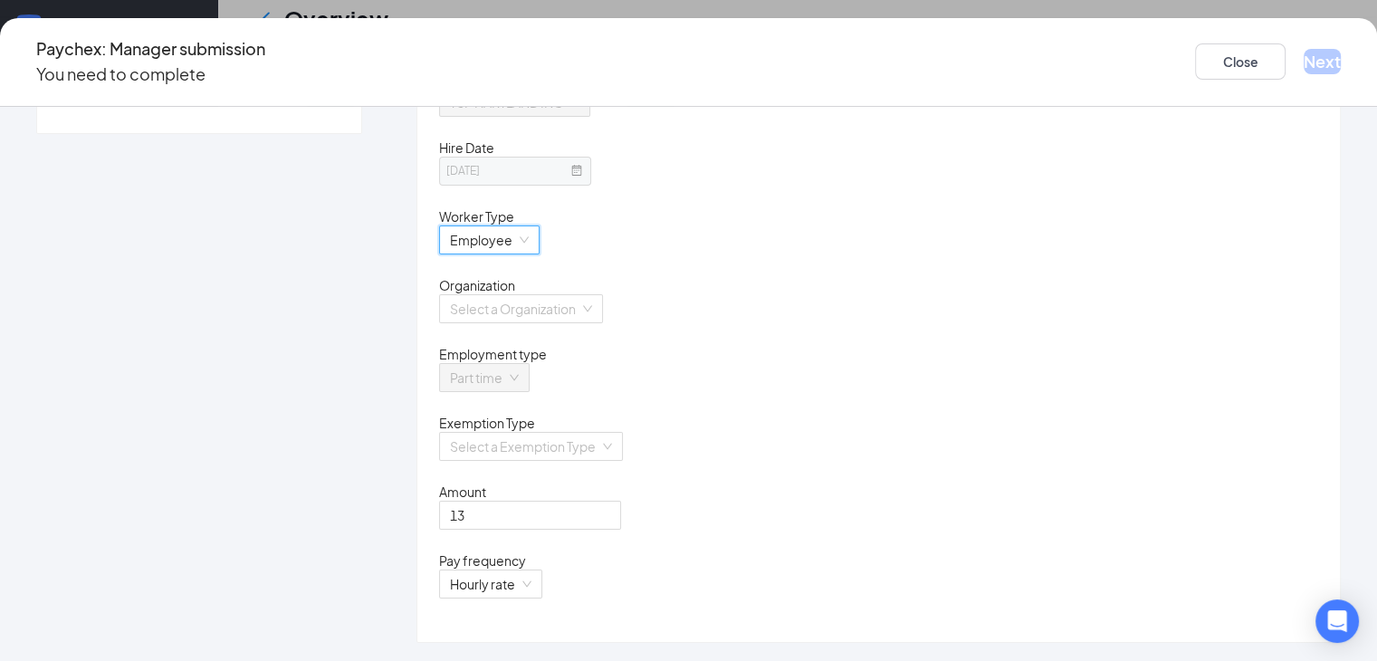
scroll to position [180, 0]
click at [579, 295] on input "search" at bounding box center [514, 308] width 129 height 27
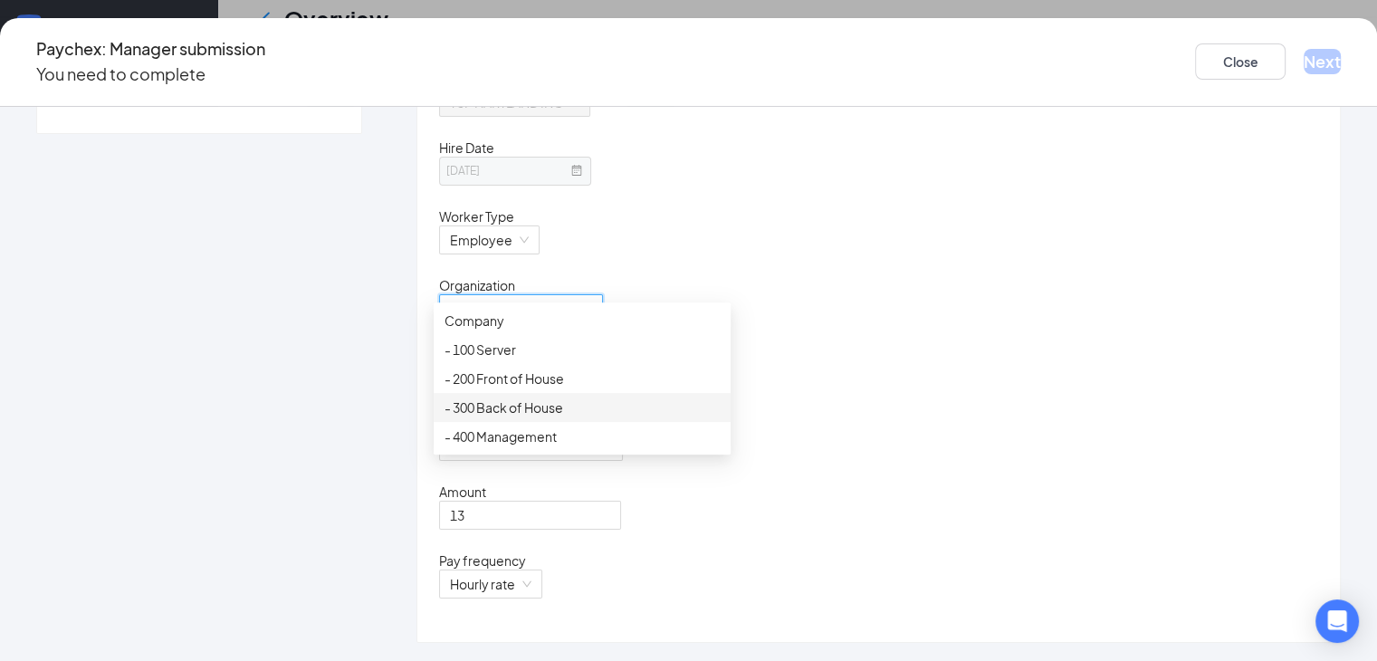
click at [550, 403] on div "- 300 Back of House" at bounding box center [581, 407] width 275 height 20
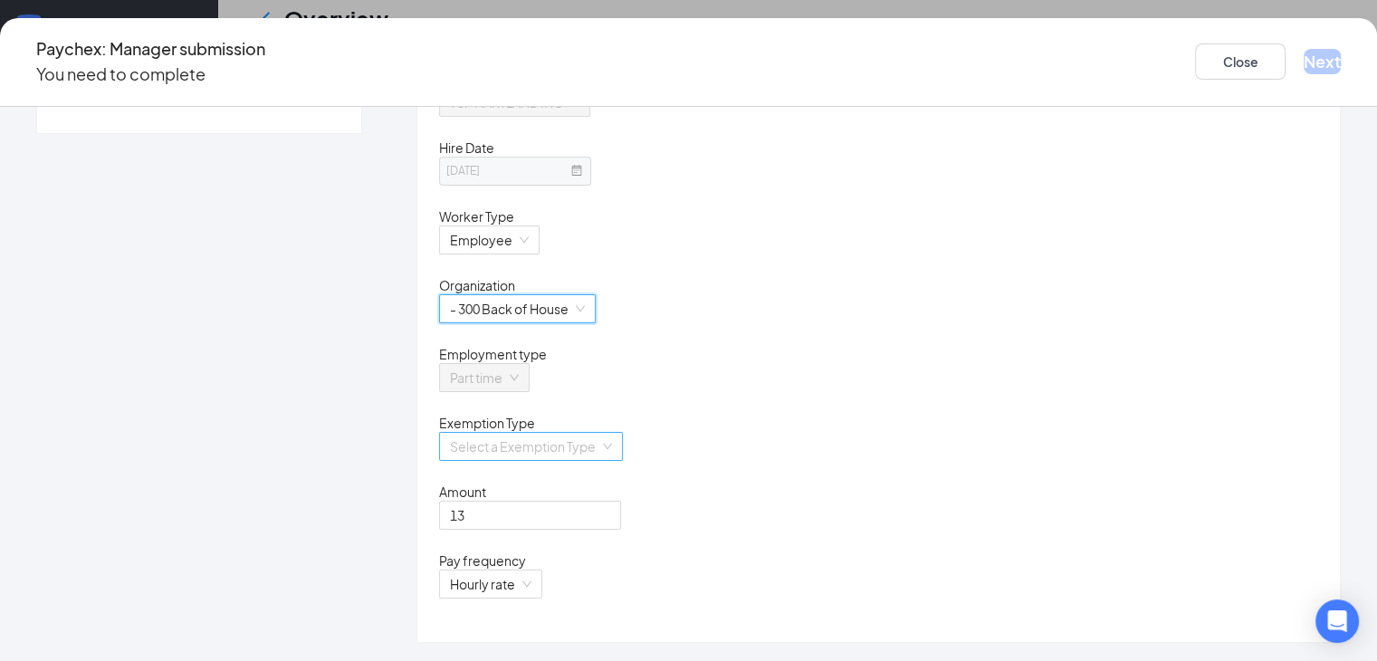
click at [583, 441] on input "search" at bounding box center [524, 446] width 149 height 27
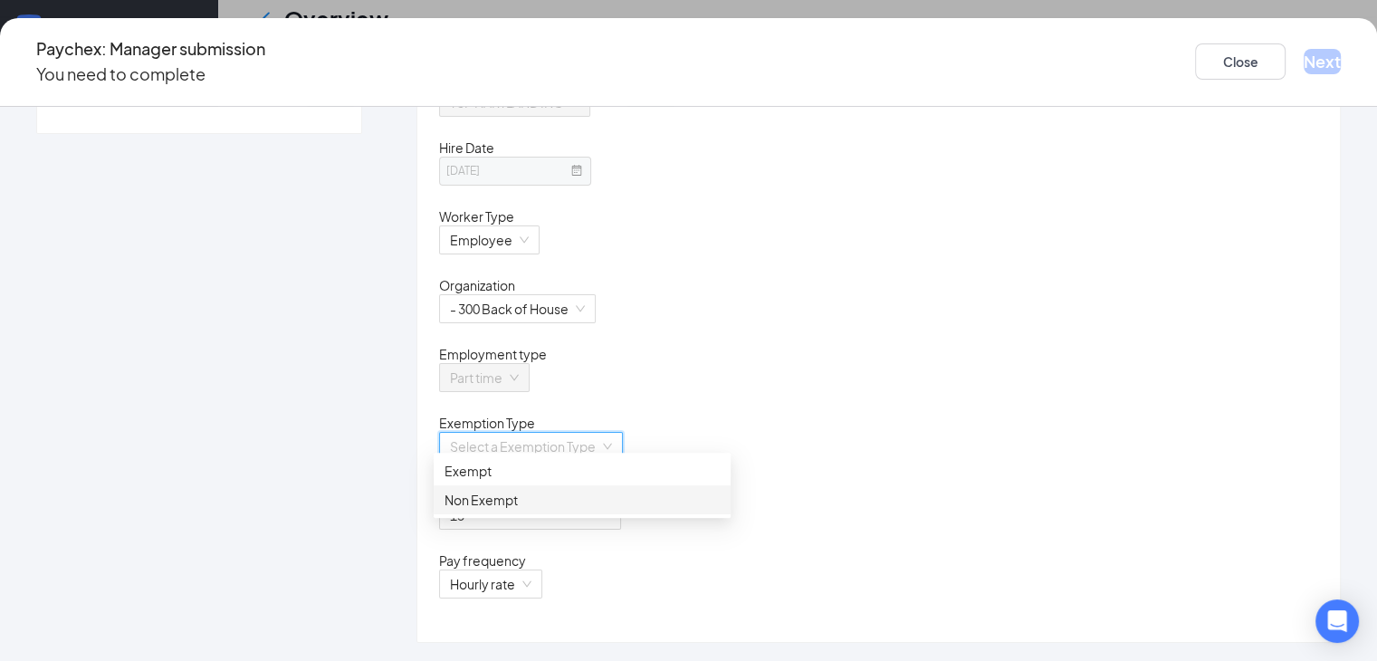
click at [565, 486] on div "Non Exempt" at bounding box center [582, 499] width 297 height 29
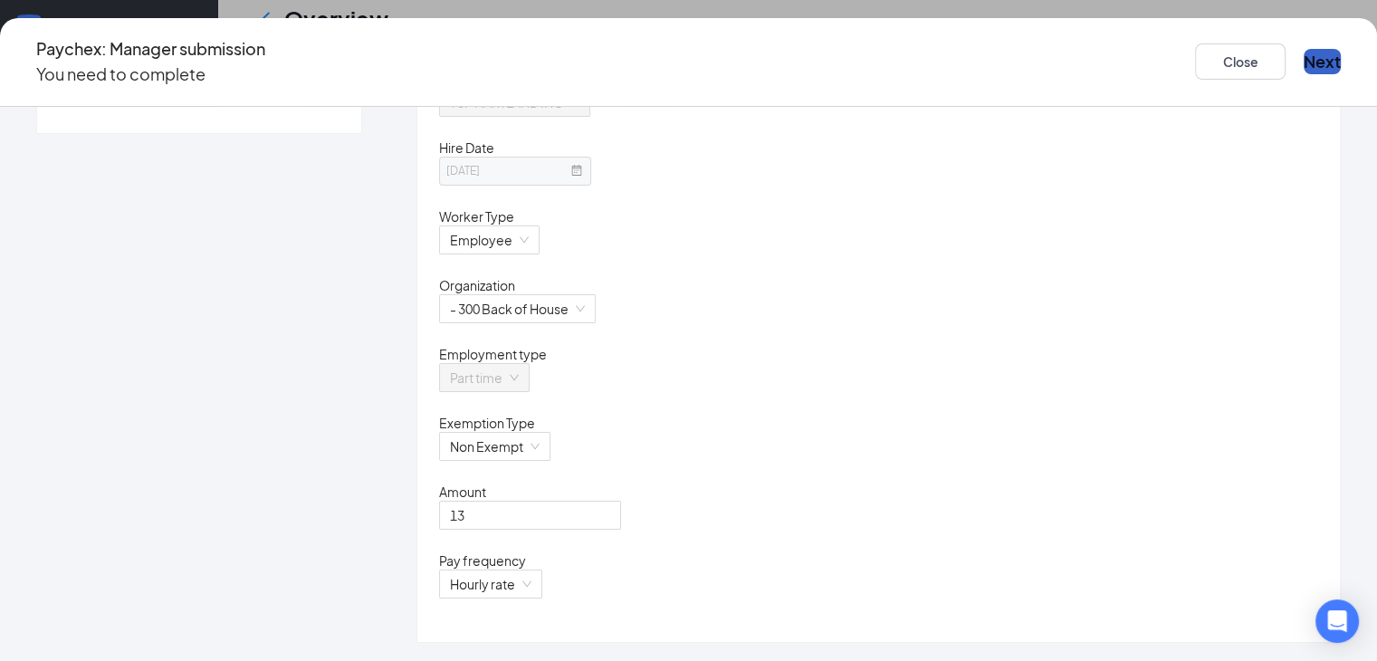
click at [1303, 64] on button "Next" at bounding box center [1321, 61] width 37 height 25
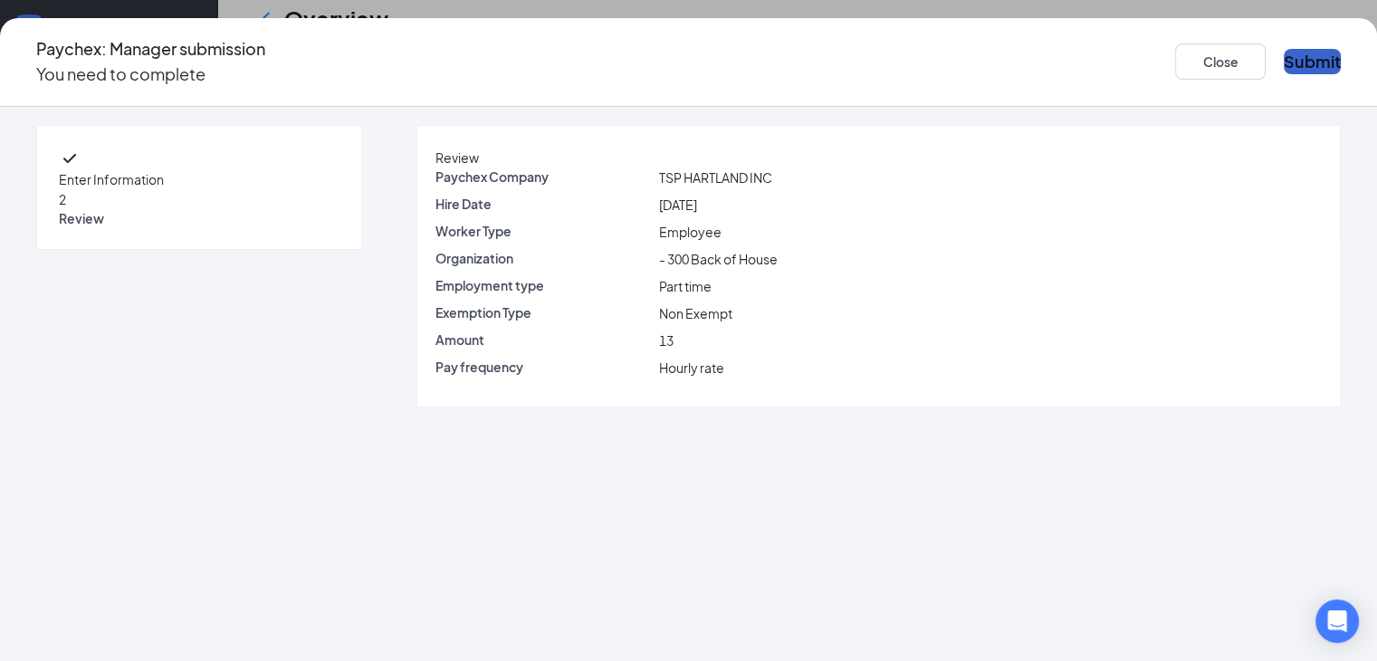
scroll to position [0, 0]
click at [1292, 55] on button "Submit" at bounding box center [1311, 61] width 57 height 25
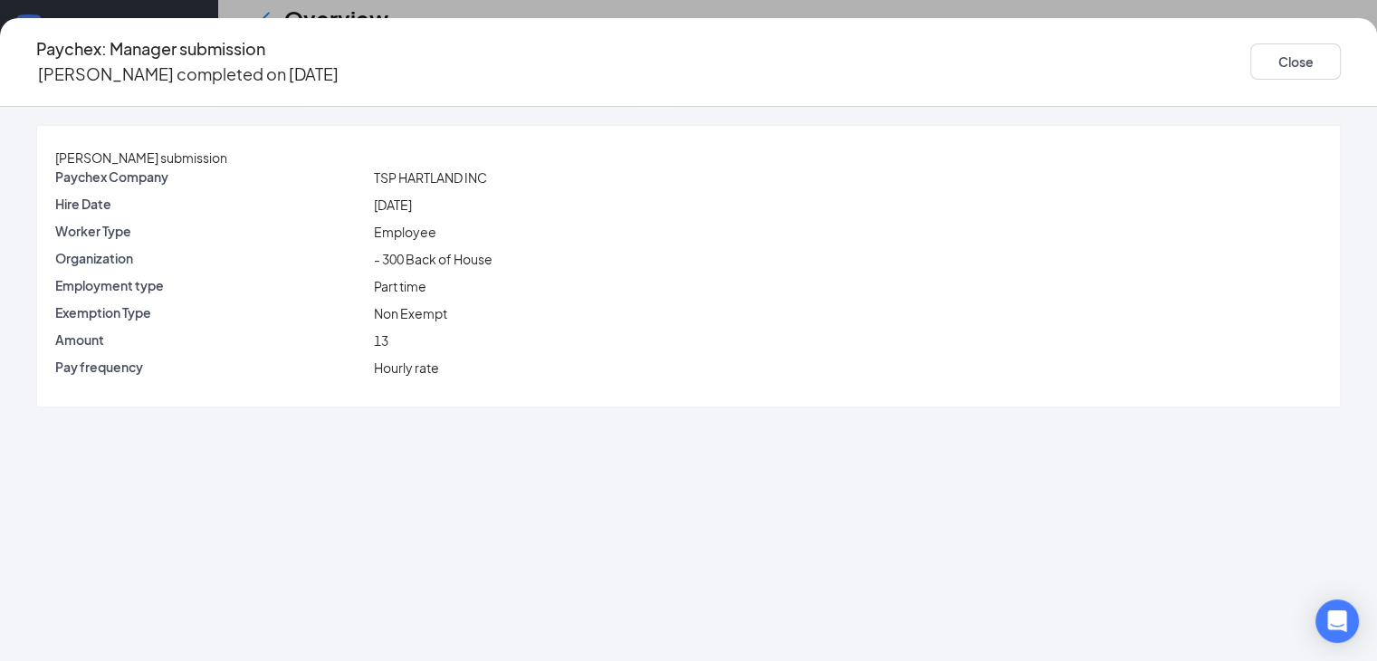
scroll to position [886, 0]
click at [1292, 55] on button "Close" at bounding box center [1295, 61] width 91 height 36
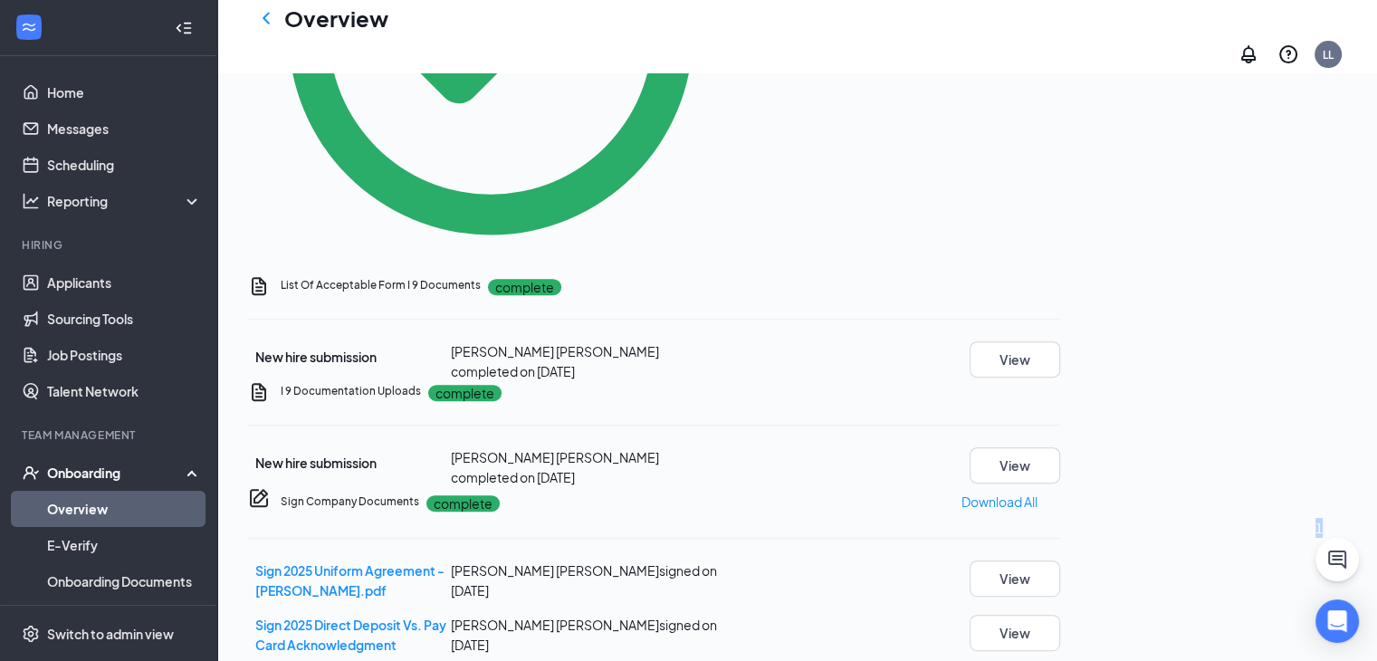
click at [1292, 55] on div "Overview LL" at bounding box center [796, 36] width 1159 height 72
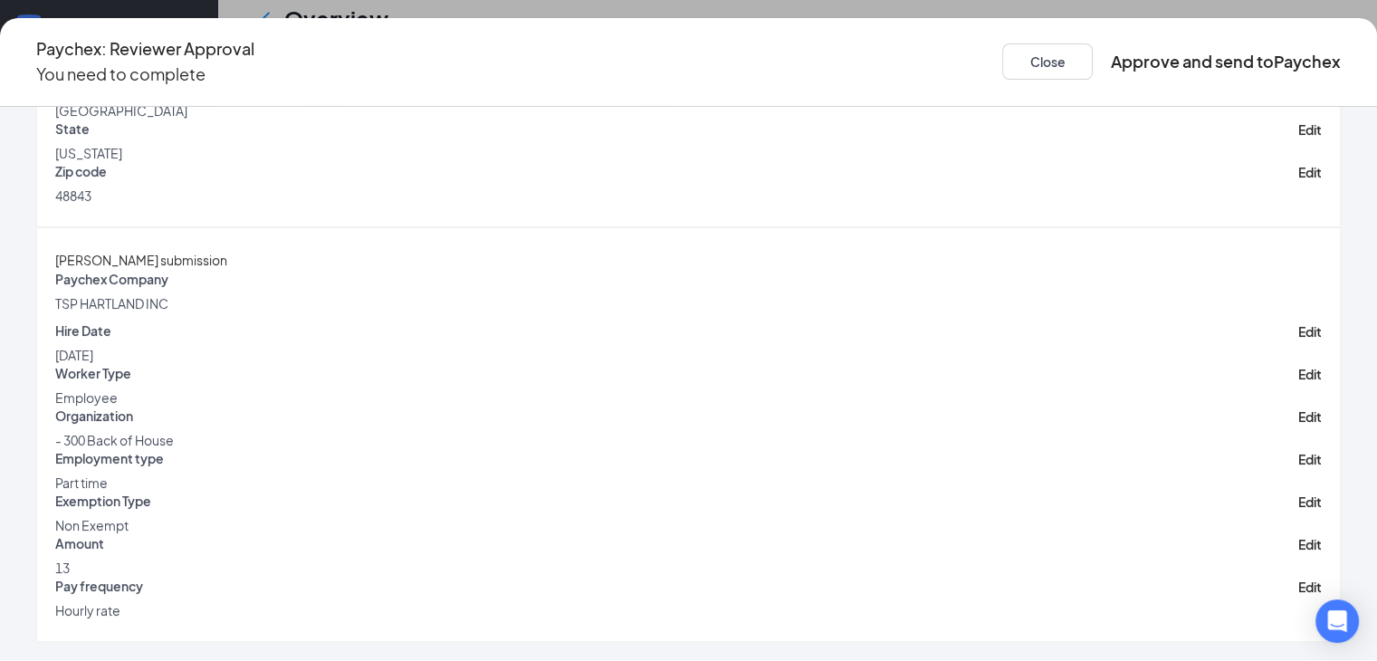
scroll to position [880, 0]
click at [1298, 341] on button "Edit" at bounding box center [1310, 331] width 24 height 20
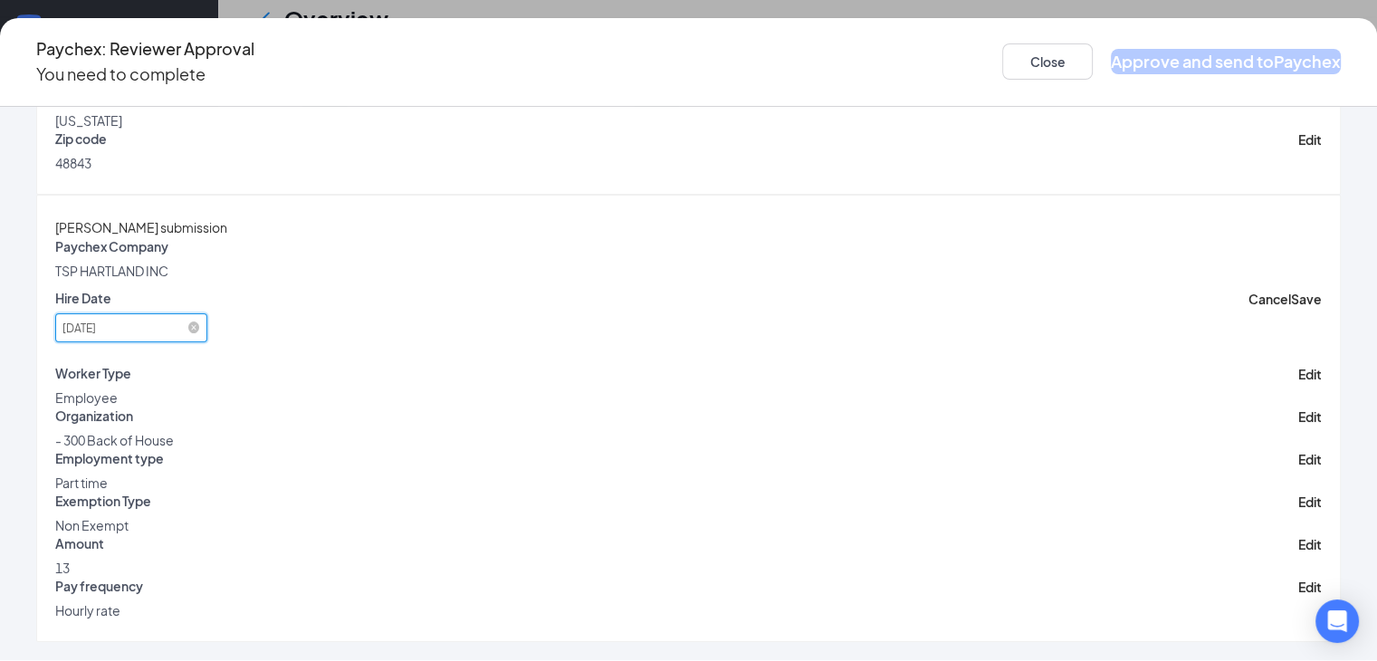
click at [207, 342] on input "[DATE]" at bounding box center [131, 327] width 152 height 29
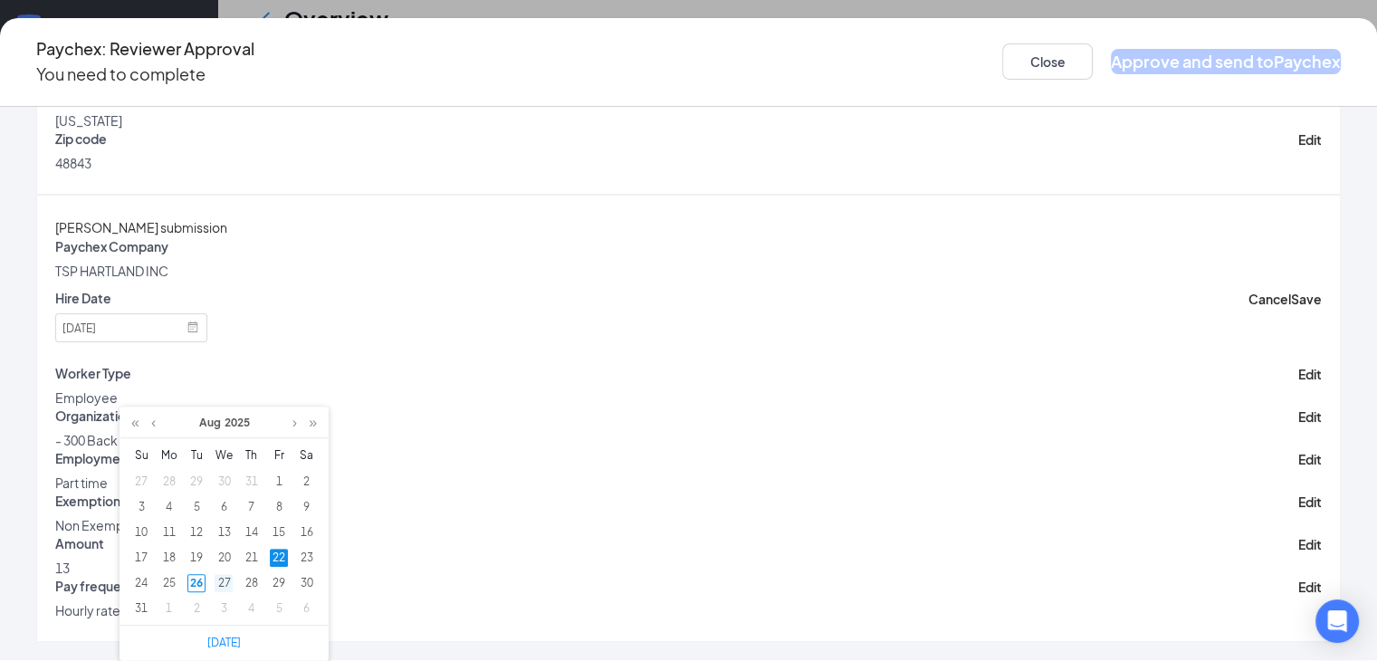
click at [221, 584] on div "27" at bounding box center [224, 583] width 18 height 18
type input "[DATE]"
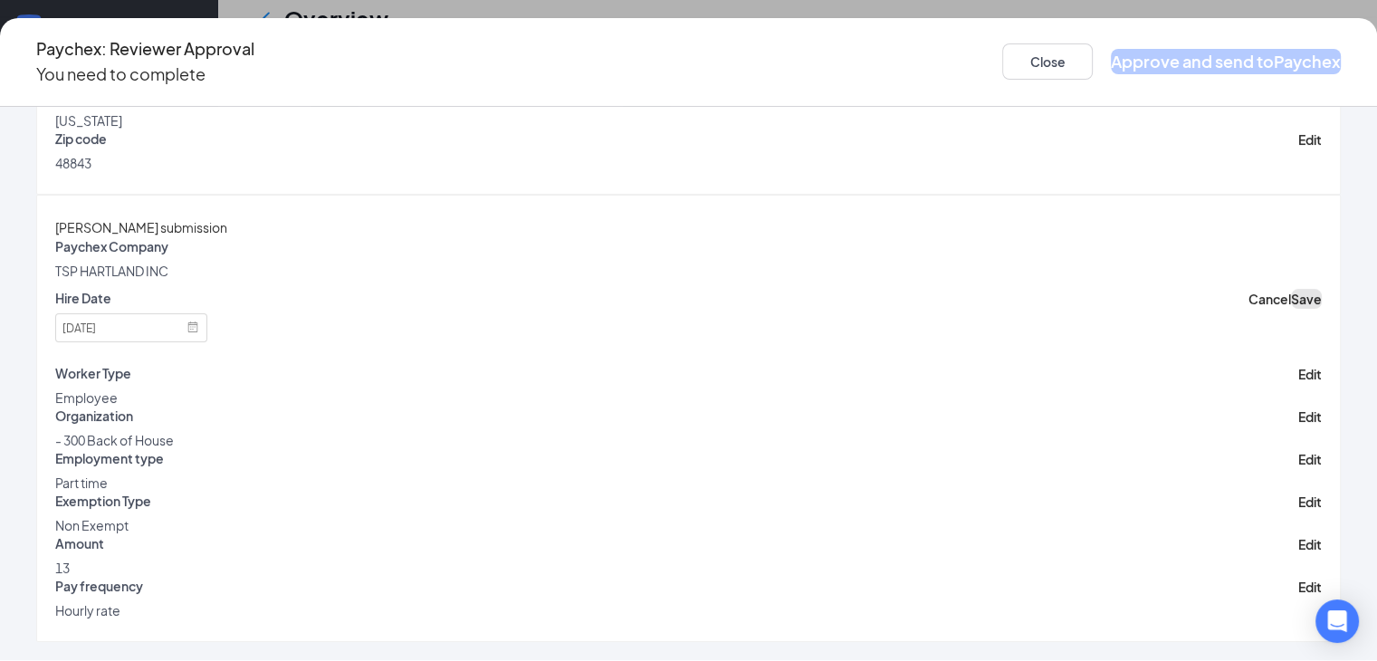
click at [1291, 309] on button "Save" at bounding box center [1306, 299] width 31 height 20
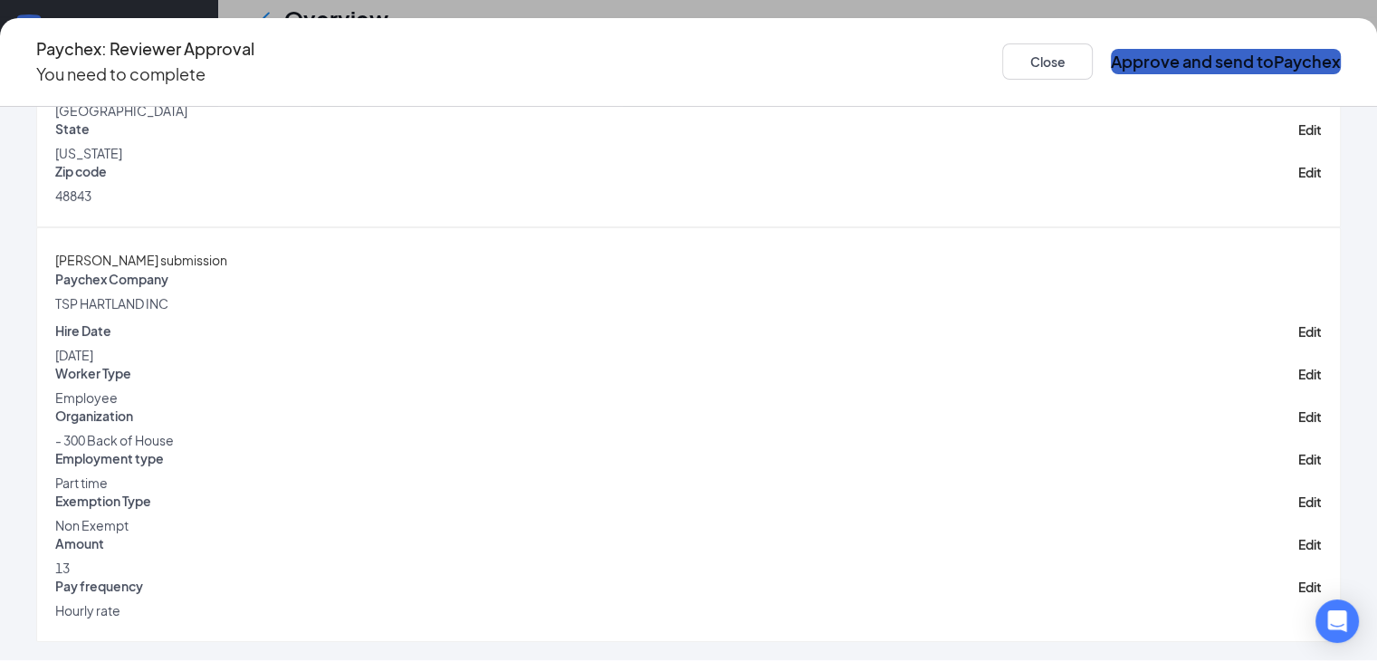
click at [1168, 49] on button "Approve and send to Paychex" at bounding box center [1226, 61] width 230 height 25
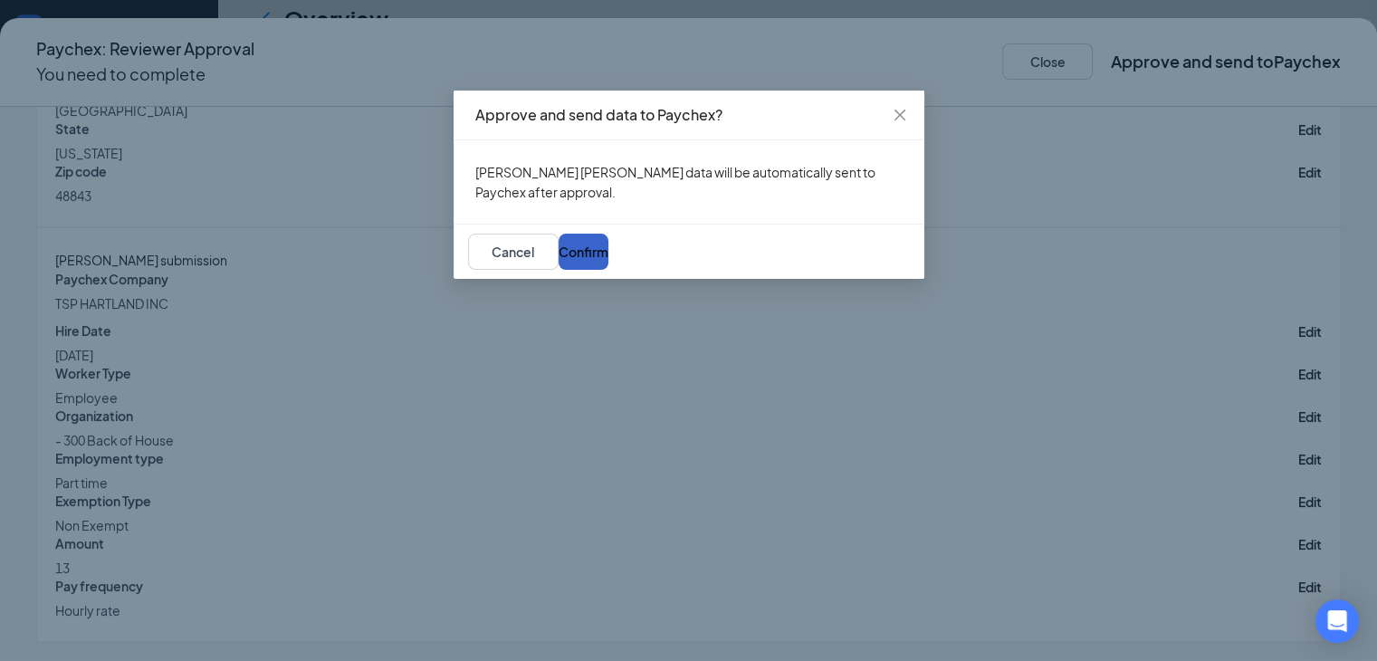
click at [608, 260] on span "Confirm" at bounding box center [583, 251] width 50 height 16
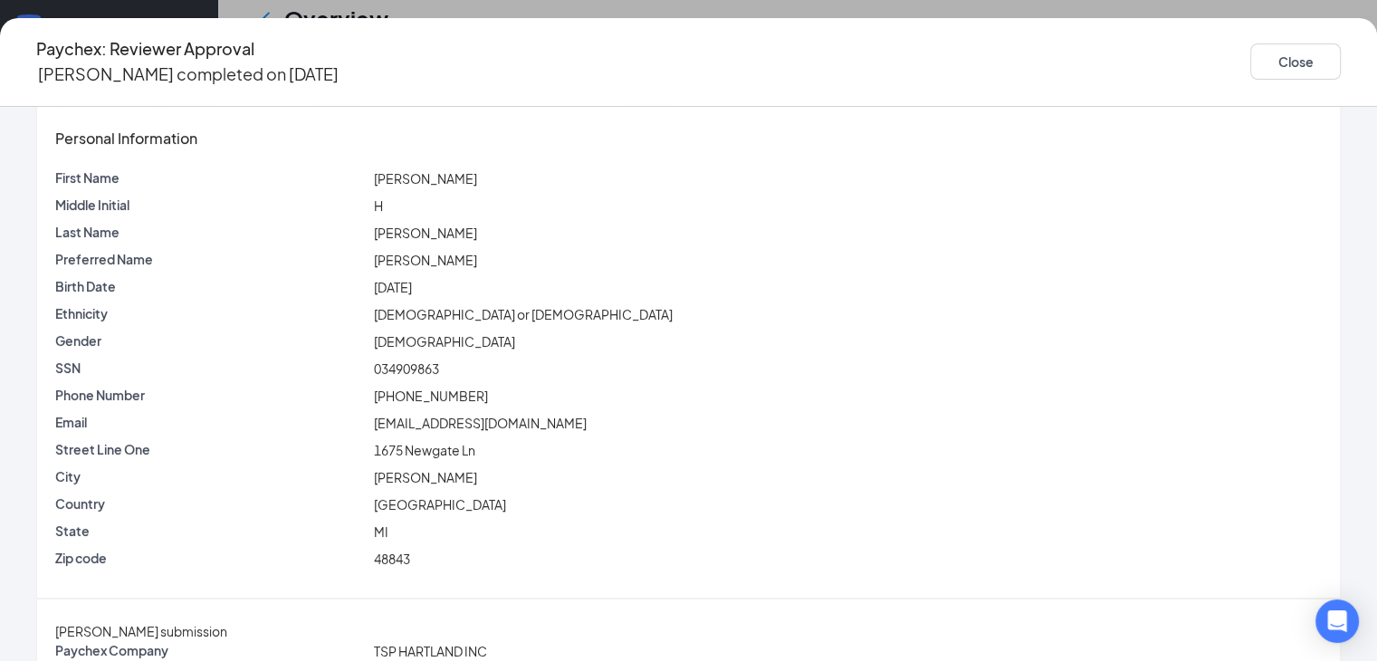
scroll to position [0, 0]
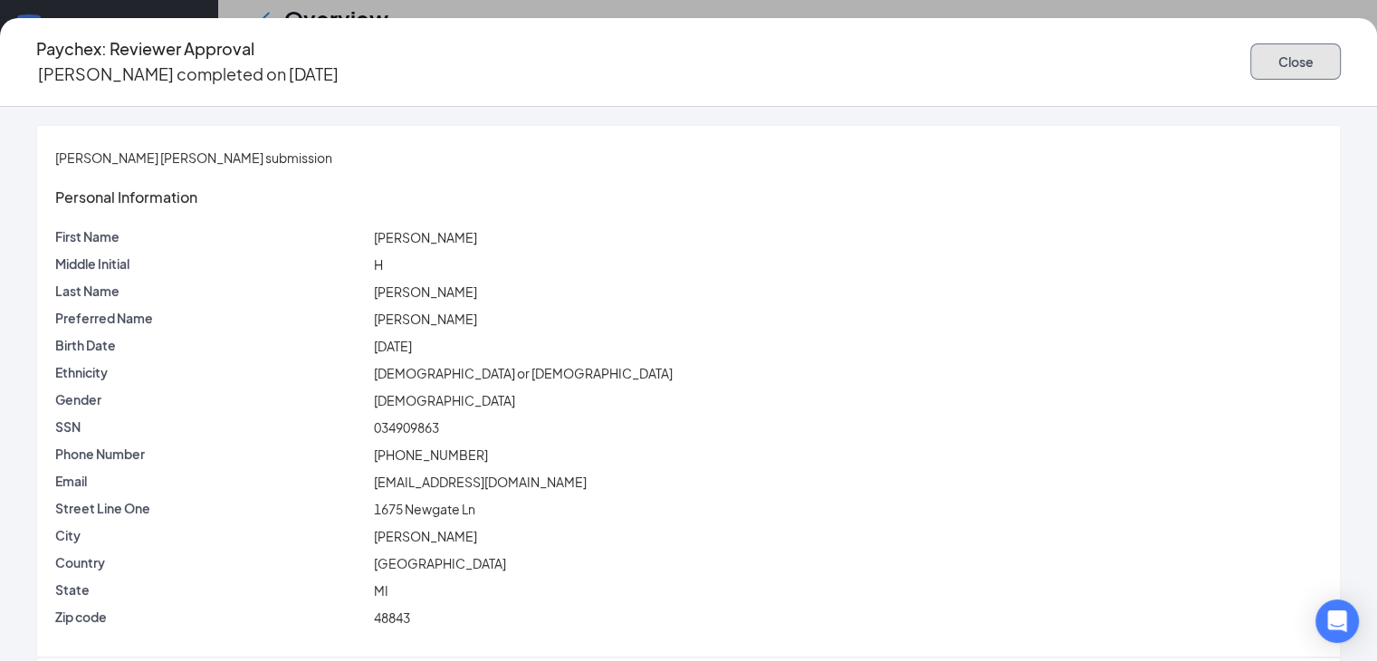
click at [1318, 62] on button "Close" at bounding box center [1295, 61] width 91 height 36
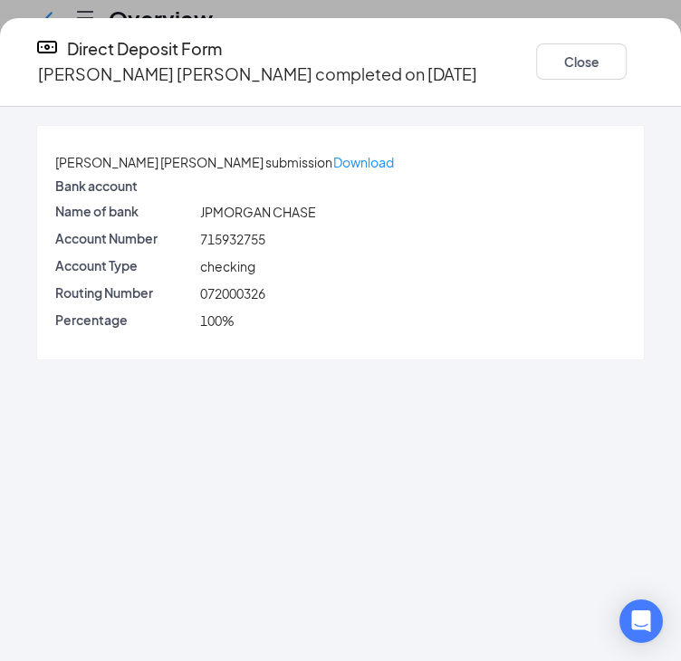
scroll to position [823, 0]
click at [536, 61] on button "Close" at bounding box center [581, 61] width 91 height 36
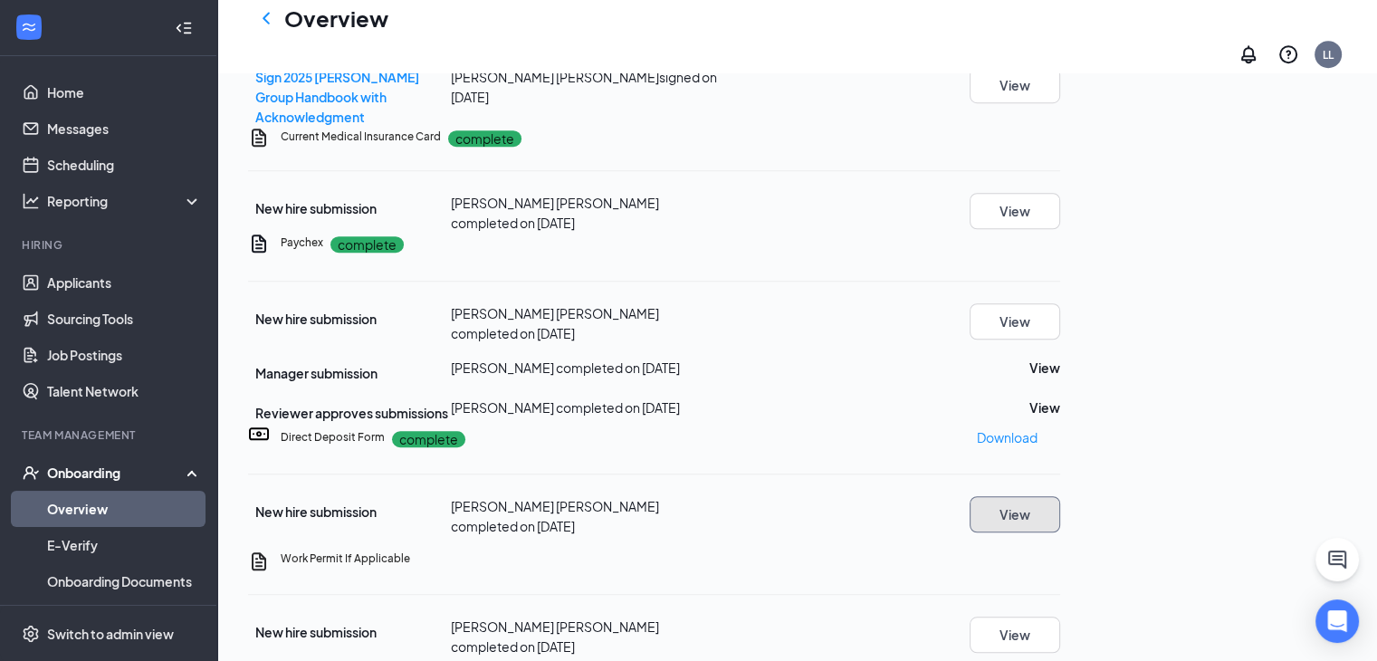
scroll to position [494, 0]
click at [1060, 496] on button "View" at bounding box center [1014, 514] width 91 height 36
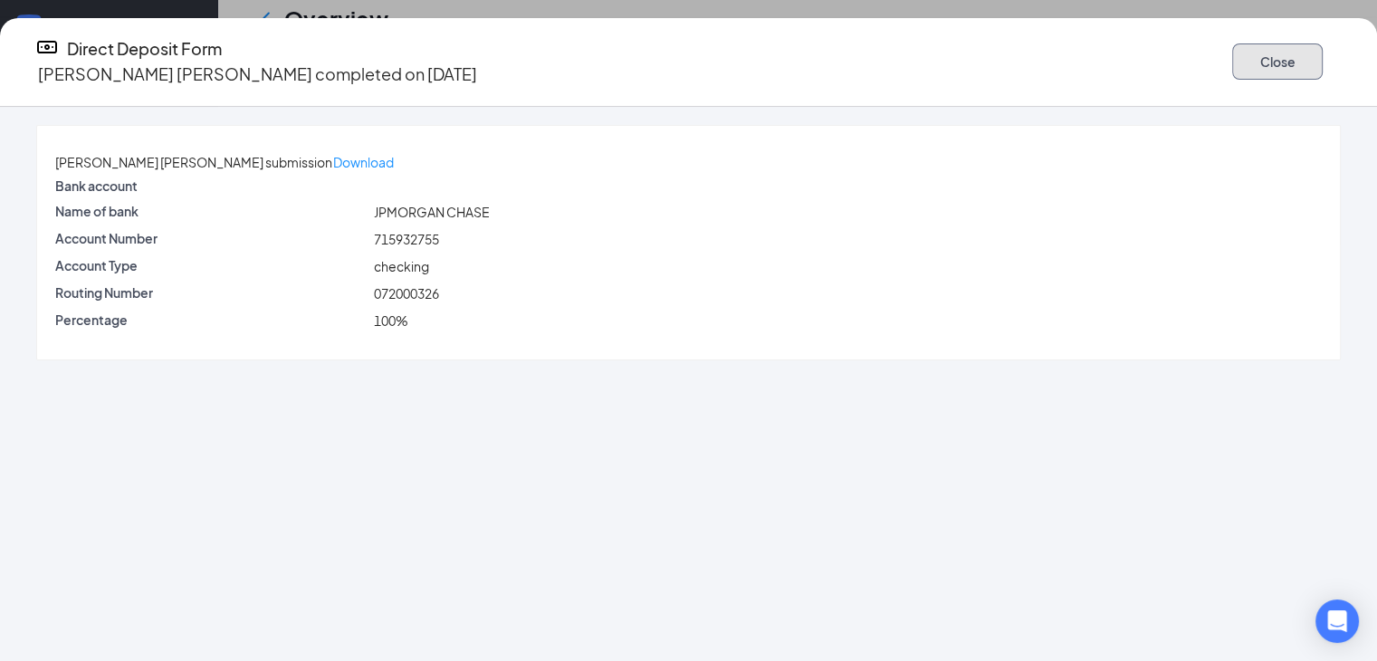
click at [1266, 48] on button "Close" at bounding box center [1277, 61] width 91 height 36
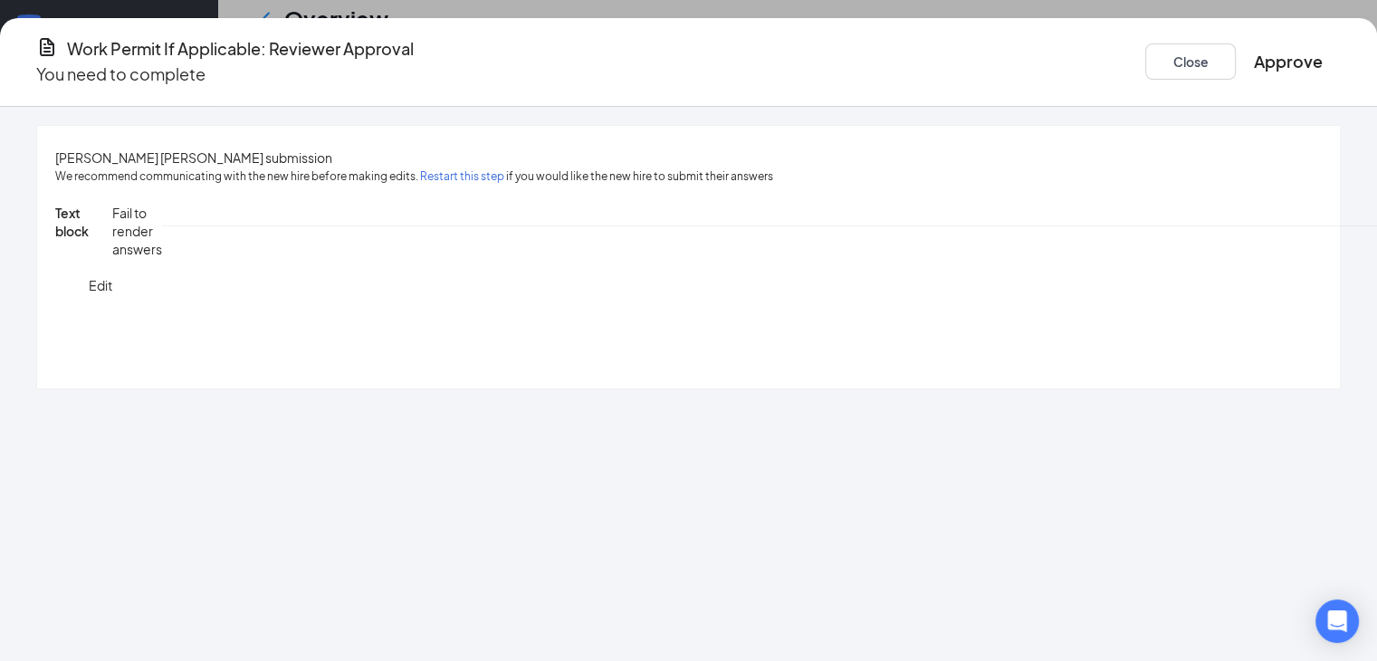
click at [1235, 107] on div "[PERSON_NAME] [PERSON_NAME] submission We recommend communicating with the new …" at bounding box center [688, 384] width 1377 height 554
click at [1262, 70] on button "Approve" at bounding box center [1288, 61] width 69 height 25
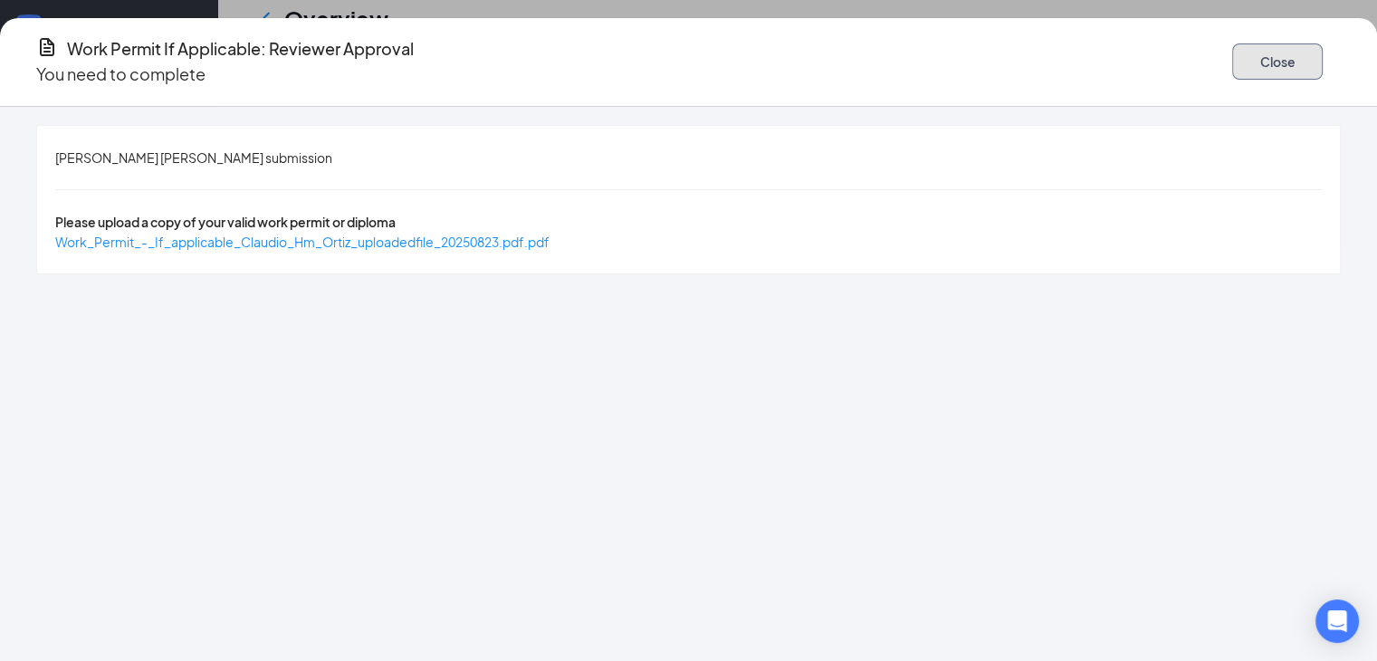
click at [1235, 65] on button "Close" at bounding box center [1277, 61] width 91 height 36
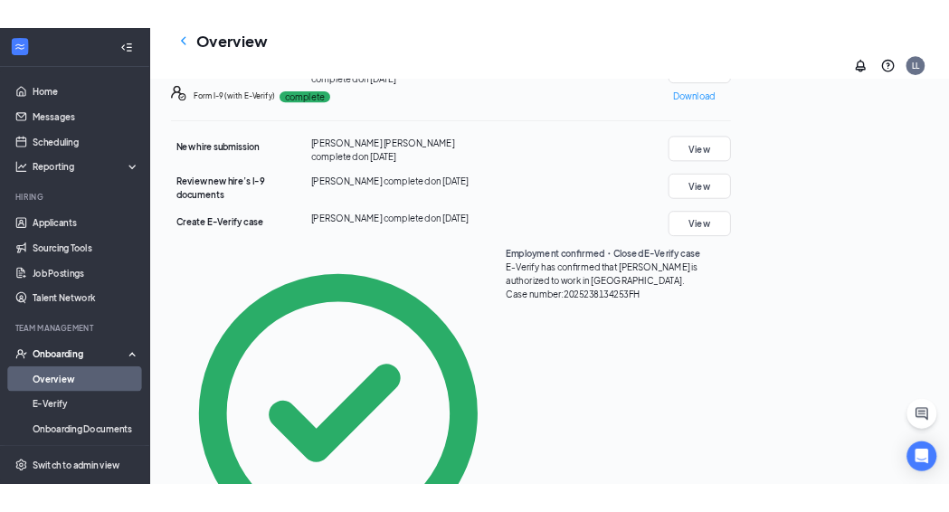
scroll to position [0, 0]
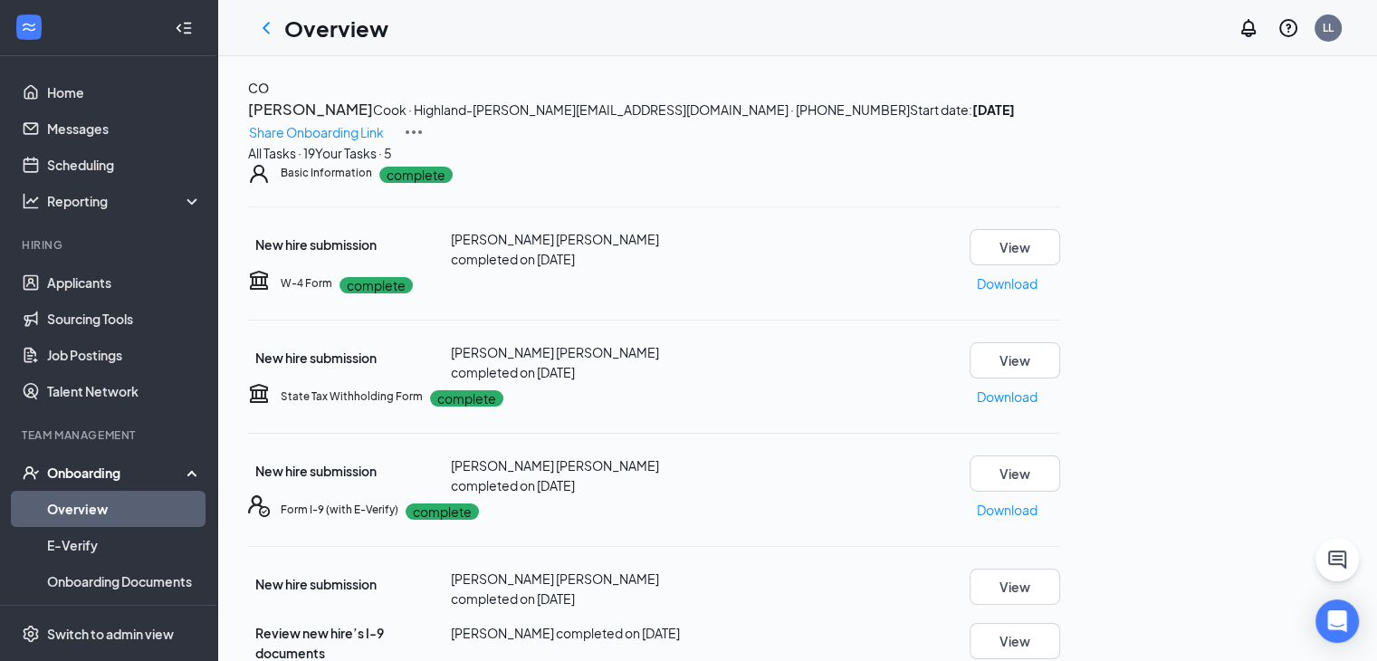
click at [1060, 269] on div "Basic Information complete New hire submission [PERSON_NAME] [PERSON_NAME] comp…" at bounding box center [654, 216] width 812 height 106
click at [1060, 265] on button "View" at bounding box center [1014, 247] width 91 height 36
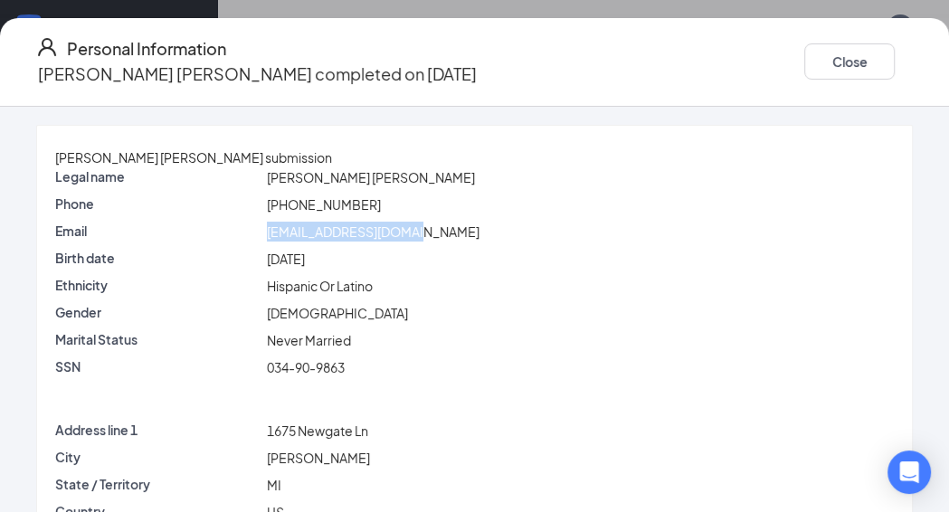
drag, startPoint x: 443, startPoint y: 229, endPoint x: 284, endPoint y: 233, distance: 159.3
click at [284, 233] on div "[EMAIL_ADDRESS][DOMAIN_NAME]" at bounding box center [580, 232] width 634 height 20
copy span "[EMAIL_ADDRESS][DOMAIN_NAME]"
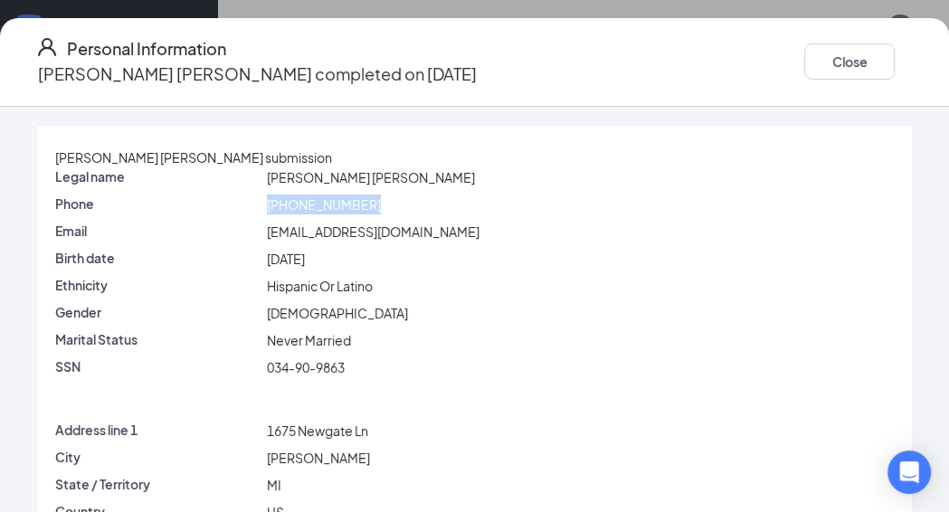
drag, startPoint x: 393, startPoint y: 200, endPoint x: 242, endPoint y: 198, distance: 151.2
click at [242, 198] on div "Phone [PHONE_NUMBER]" at bounding box center [475, 205] width 846 height 20
copy div "[PHONE_NUMBER]"
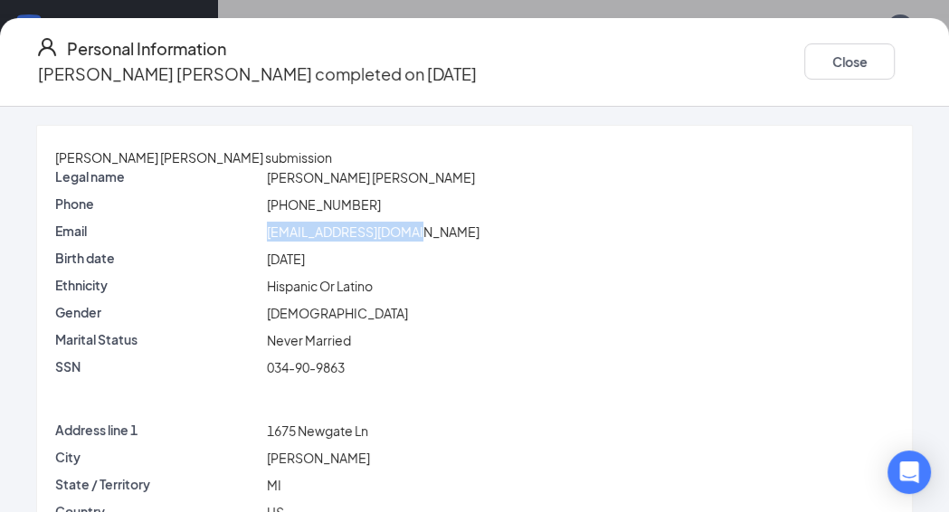
drag, startPoint x: 434, startPoint y: 229, endPoint x: 253, endPoint y: 237, distance: 181.2
click at [253, 237] on div "Email [EMAIL_ADDRESS][DOMAIN_NAME]" at bounding box center [475, 232] width 846 height 20
copy div "[EMAIL_ADDRESS][DOMAIN_NAME]"
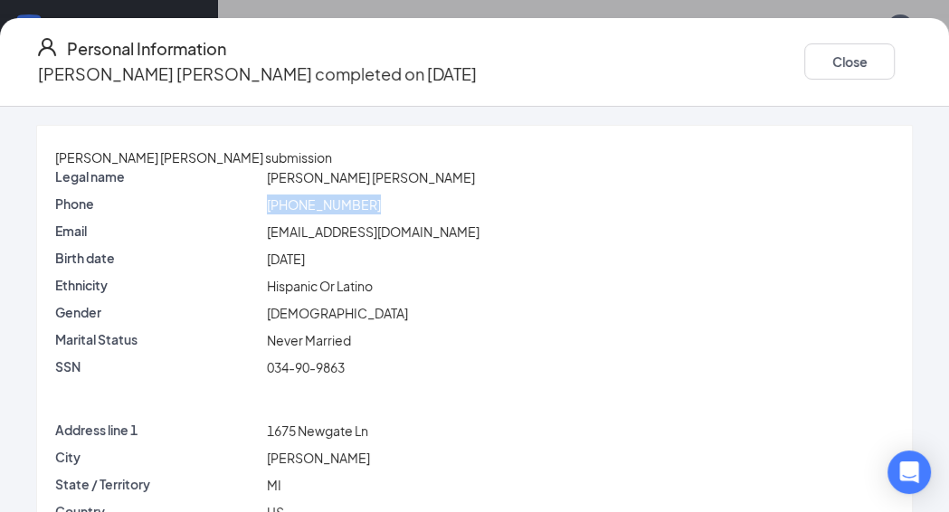
drag, startPoint x: 385, startPoint y: 201, endPoint x: 245, endPoint y: 200, distance: 139.4
click at [245, 200] on div "Phone [PHONE_NUMBER]" at bounding box center [475, 205] width 846 height 20
copy div "[PHONE_NUMBER]"
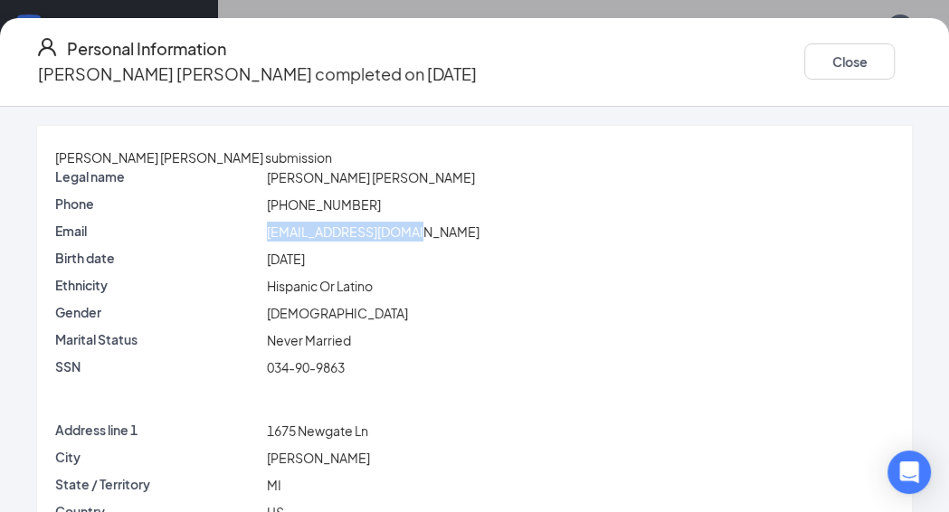
drag, startPoint x: 442, startPoint y: 233, endPoint x: 280, endPoint y: 229, distance: 162.0
click at [280, 229] on div "Email [EMAIL_ADDRESS][DOMAIN_NAME]" at bounding box center [475, 232] width 846 height 20
copy div "[EMAIL_ADDRESS][DOMAIN_NAME]"
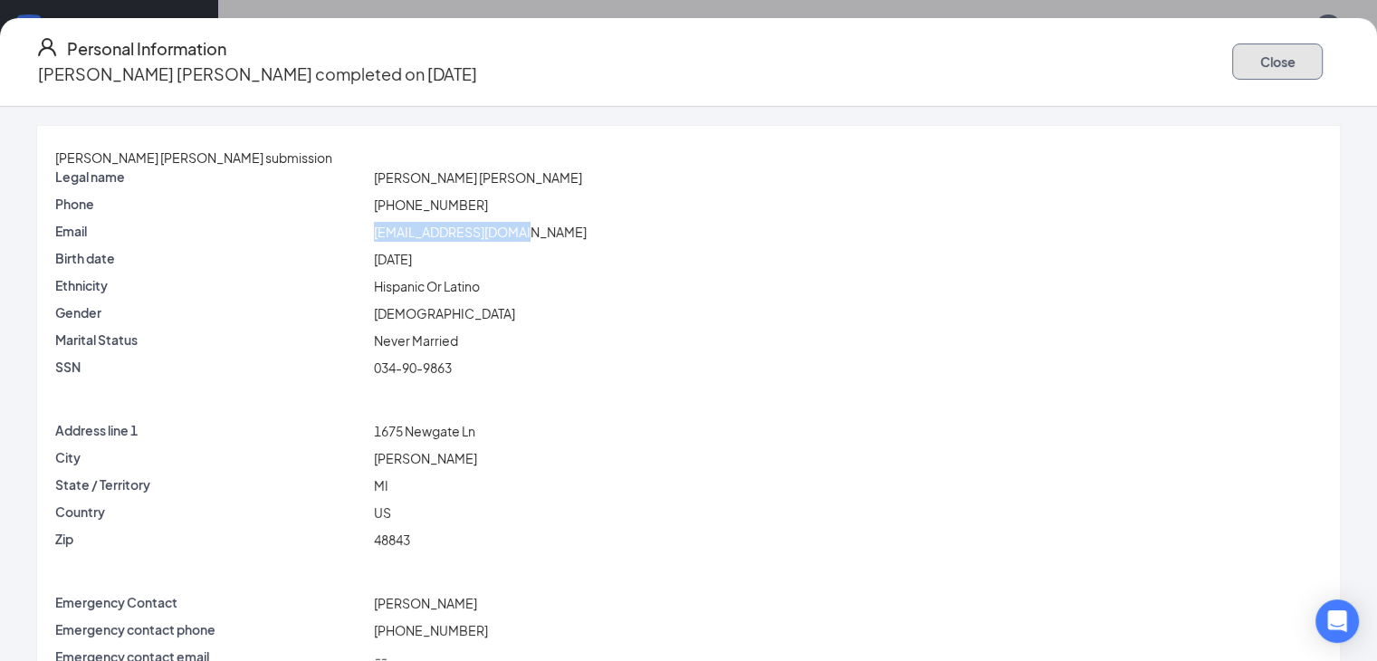
click at [1232, 56] on button "Close" at bounding box center [1277, 61] width 91 height 36
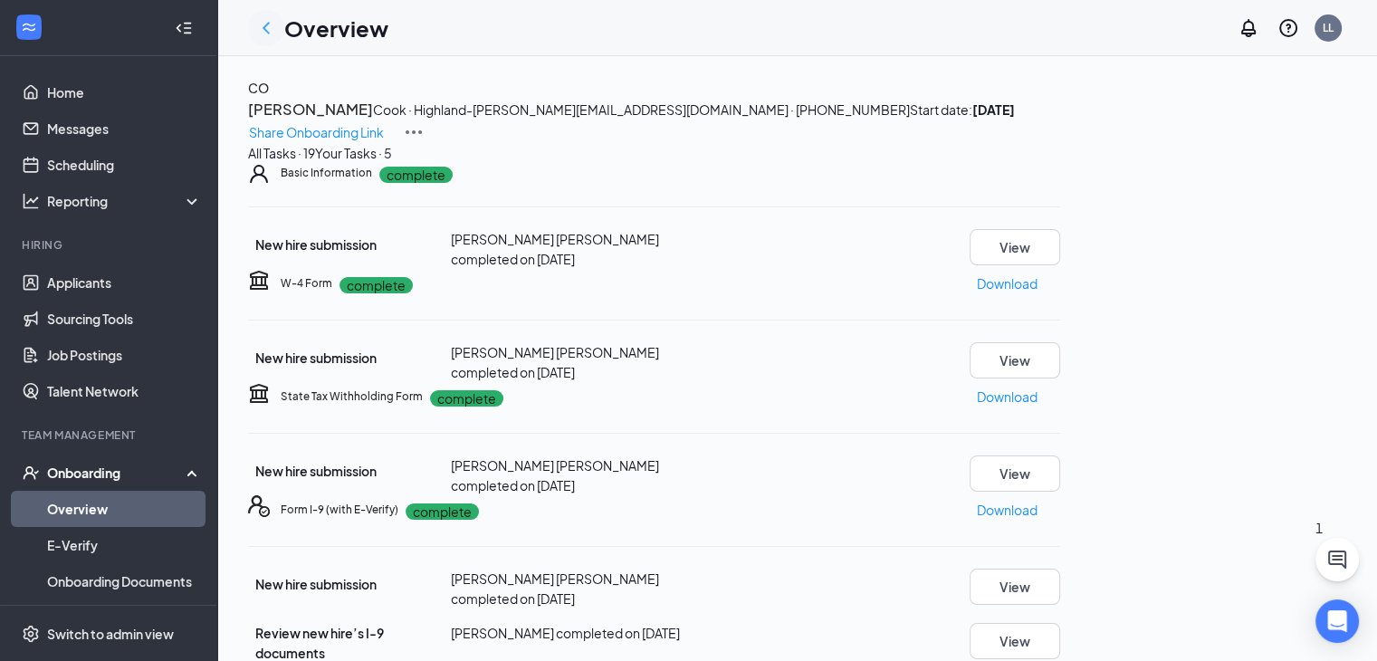
click at [270, 30] on icon "ChevronLeft" at bounding box center [266, 28] width 22 height 22
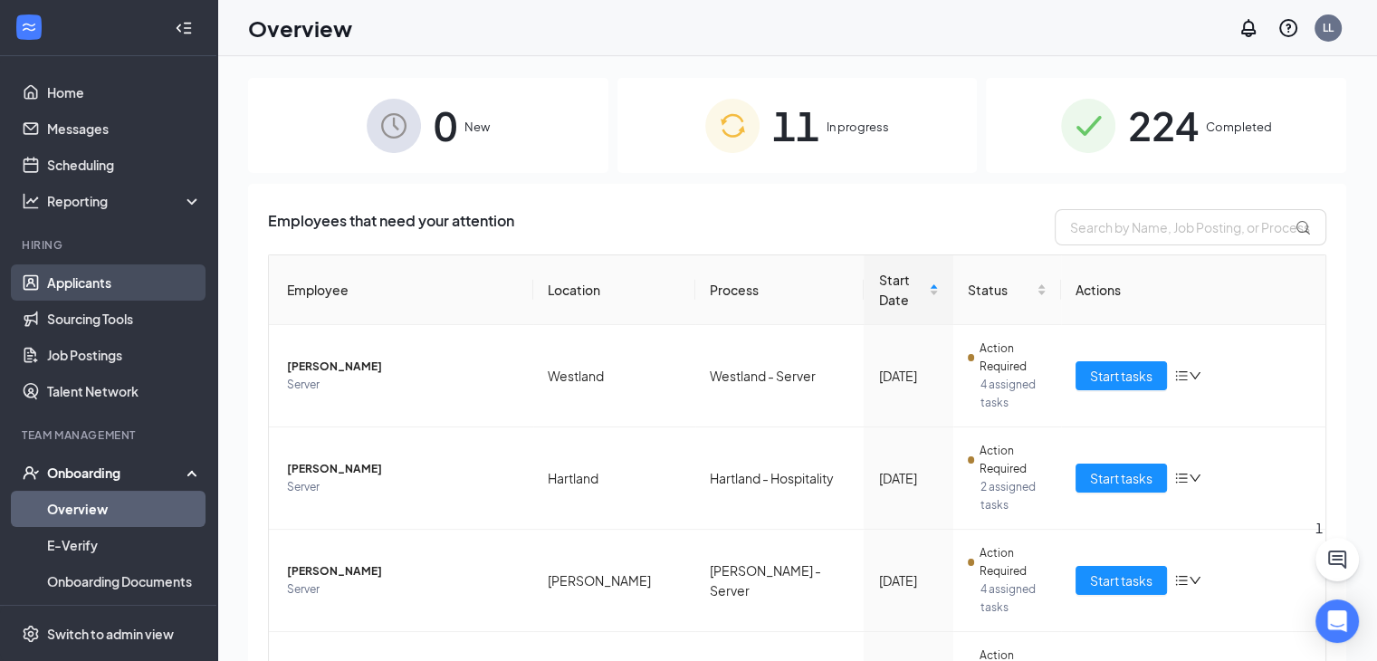
click at [82, 281] on link "Applicants" at bounding box center [124, 282] width 155 height 36
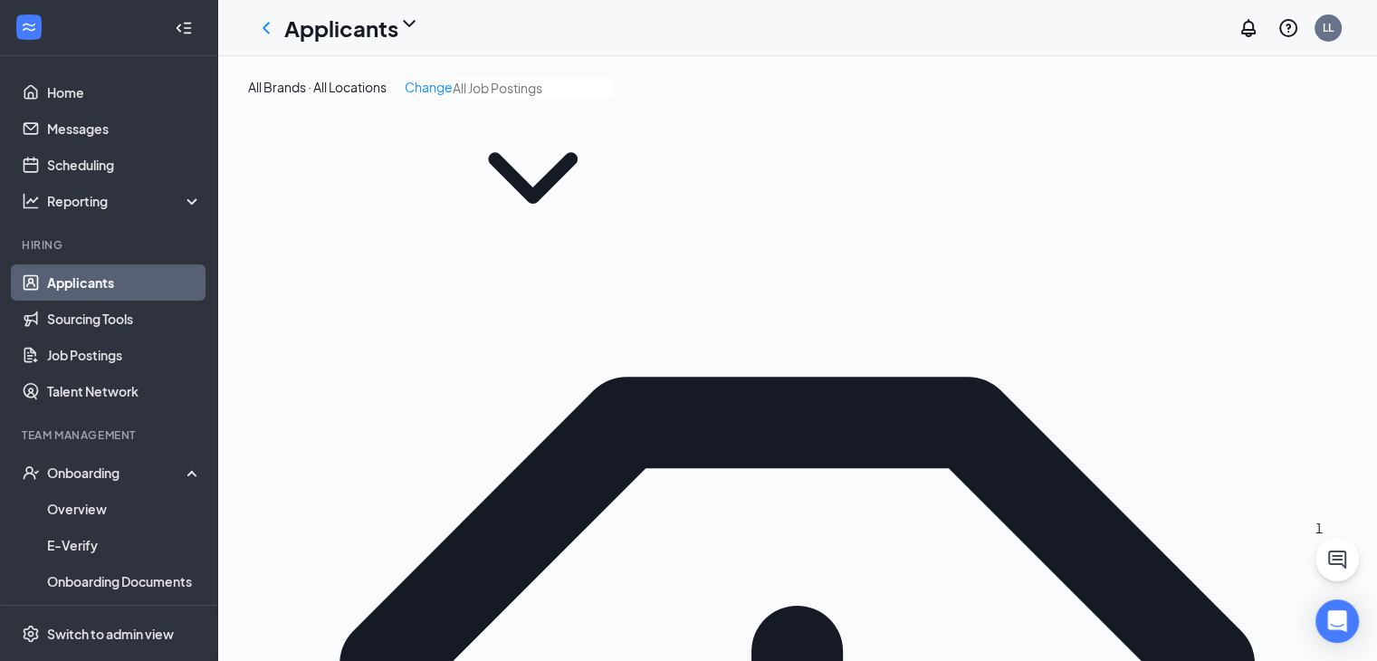
type input "[PERSON_NAME]"
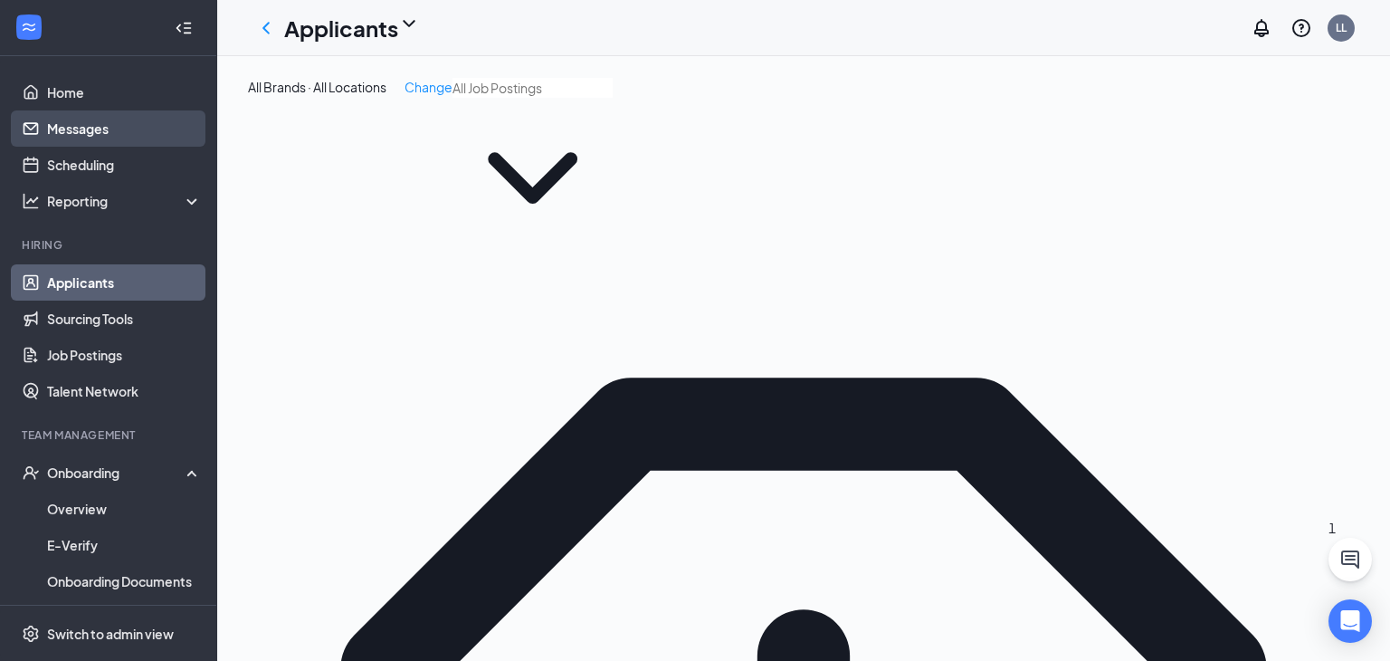
click at [59, 141] on link "Messages" at bounding box center [124, 128] width 155 height 36
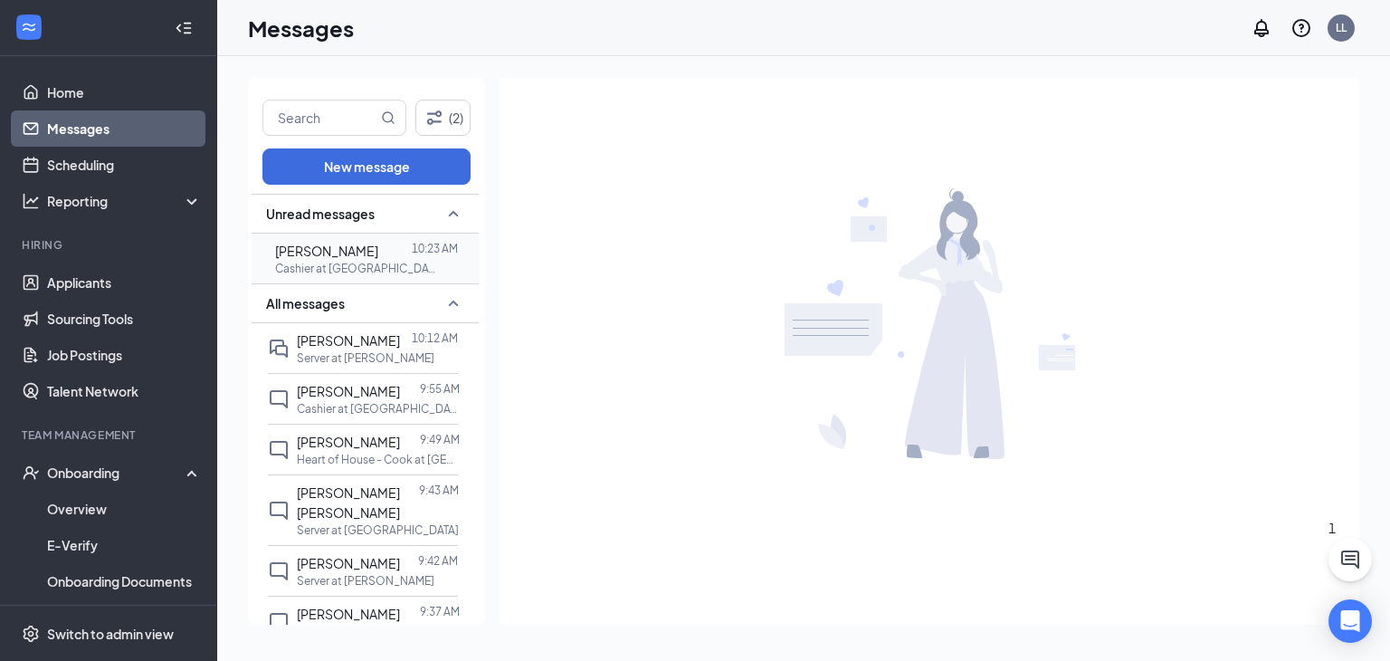
click at [358, 256] on span "[PERSON_NAME]" at bounding box center [326, 251] width 103 height 16
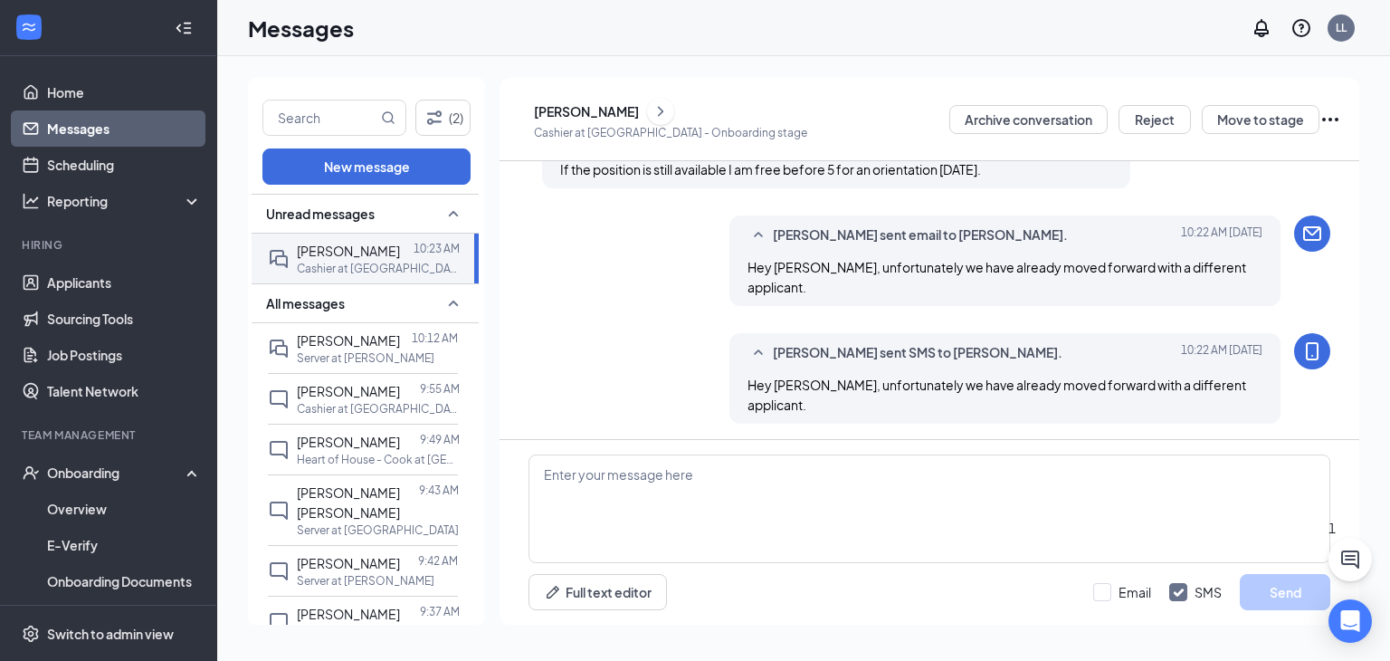
scroll to position [817, 0]
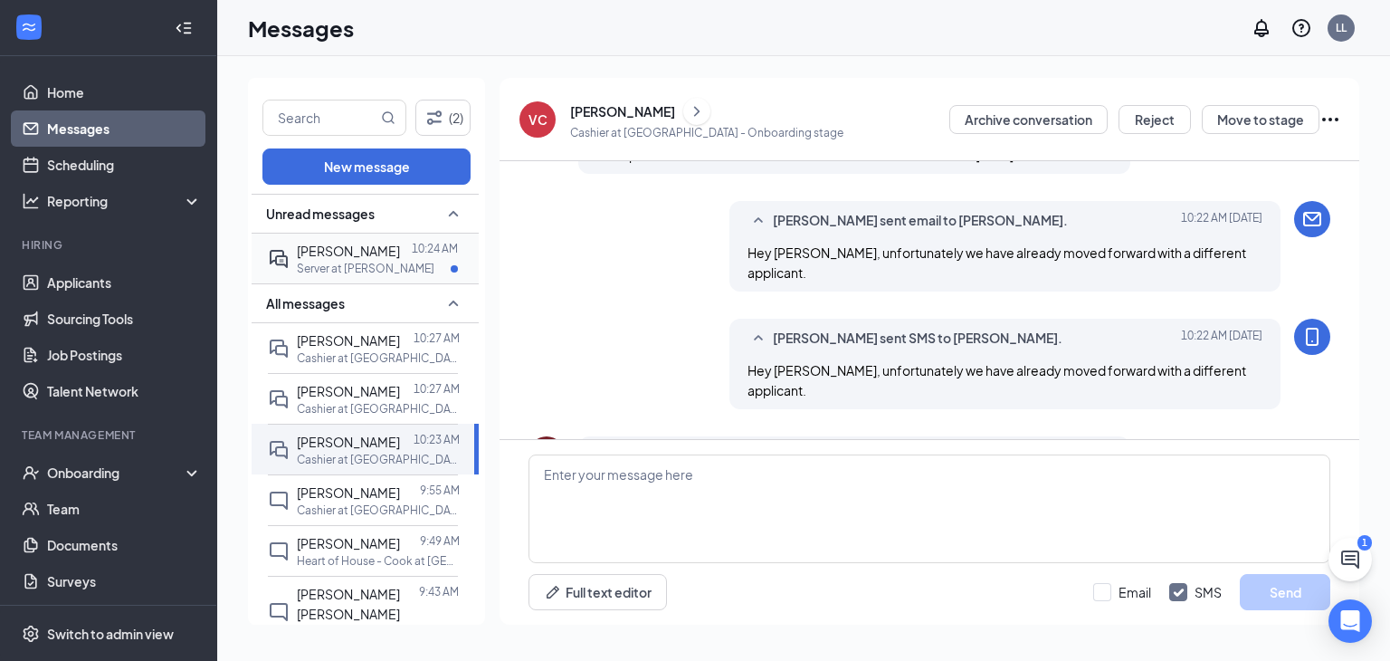
scroll to position [817, 0]
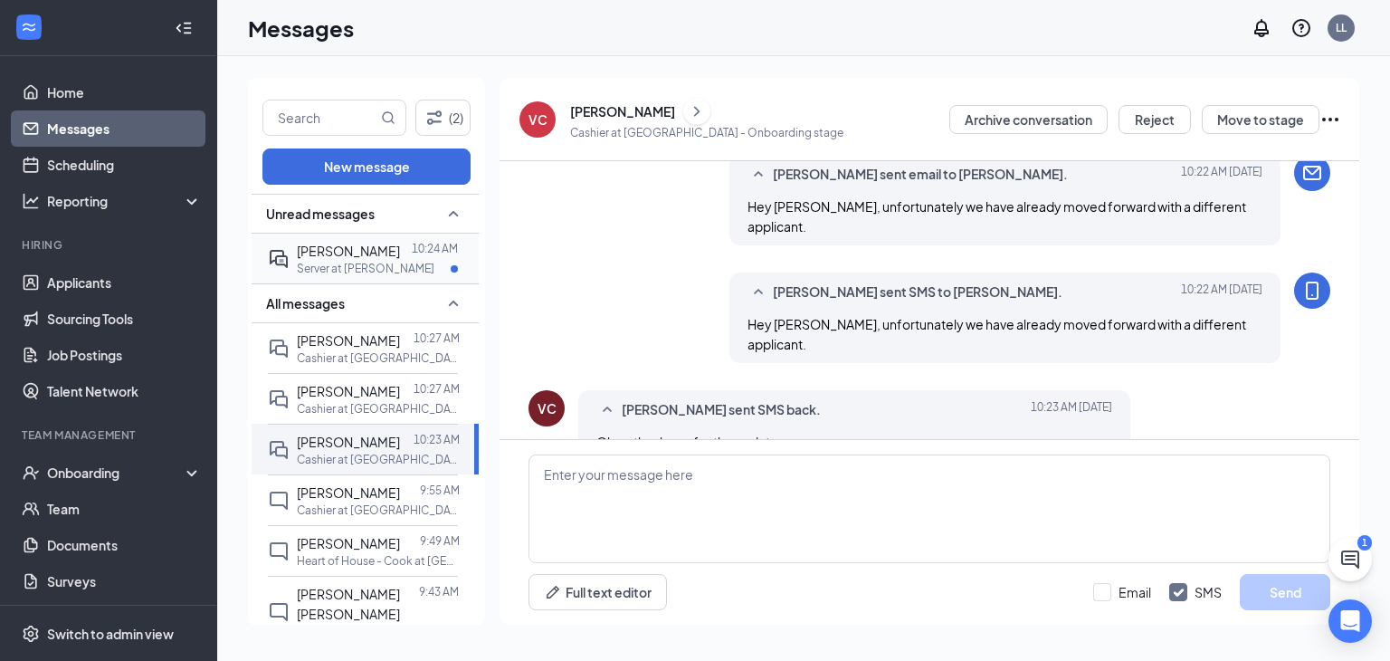
click at [348, 269] on p "Server at [PERSON_NAME]" at bounding box center [366, 268] width 138 height 15
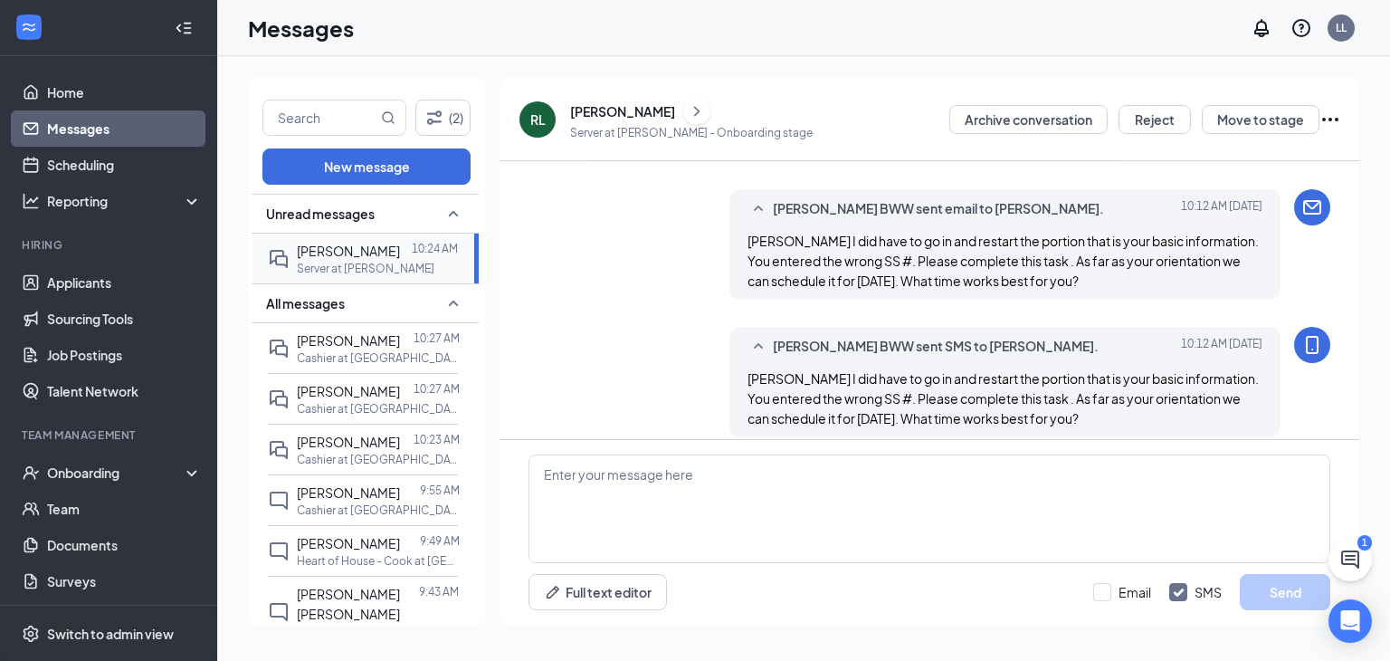
scroll to position [977, 0]
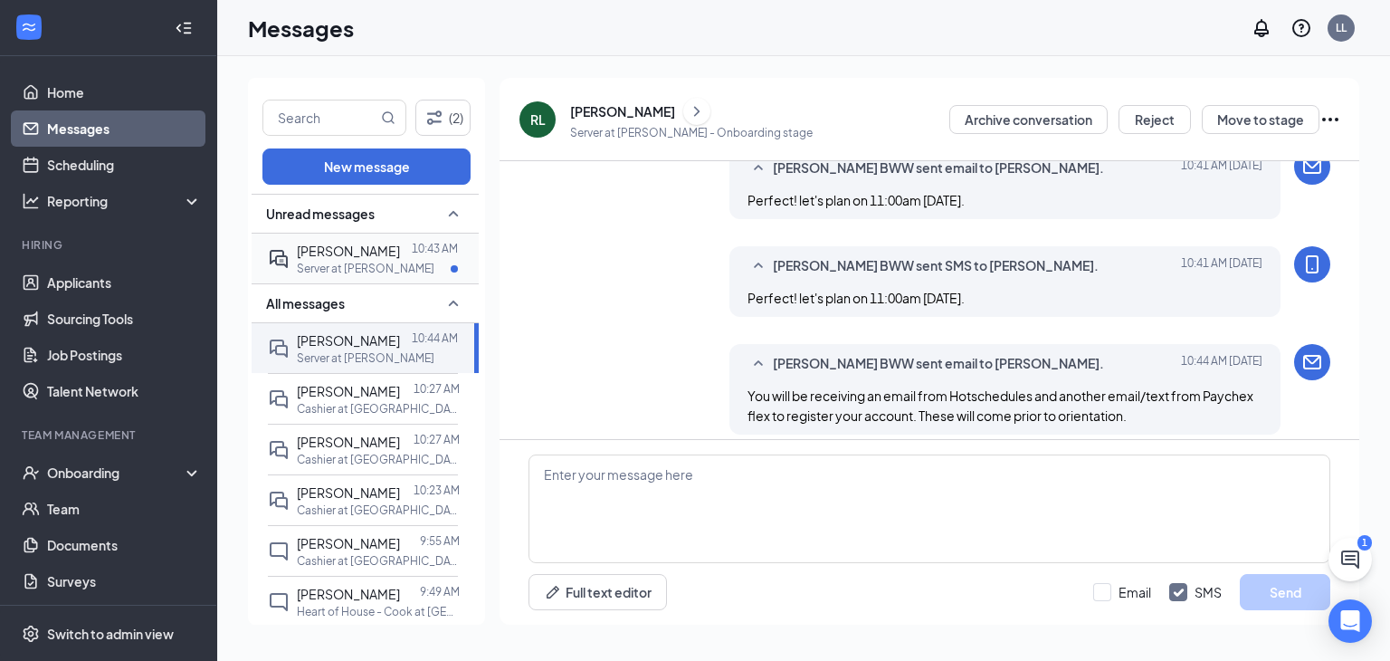
scroll to position [956, 0]
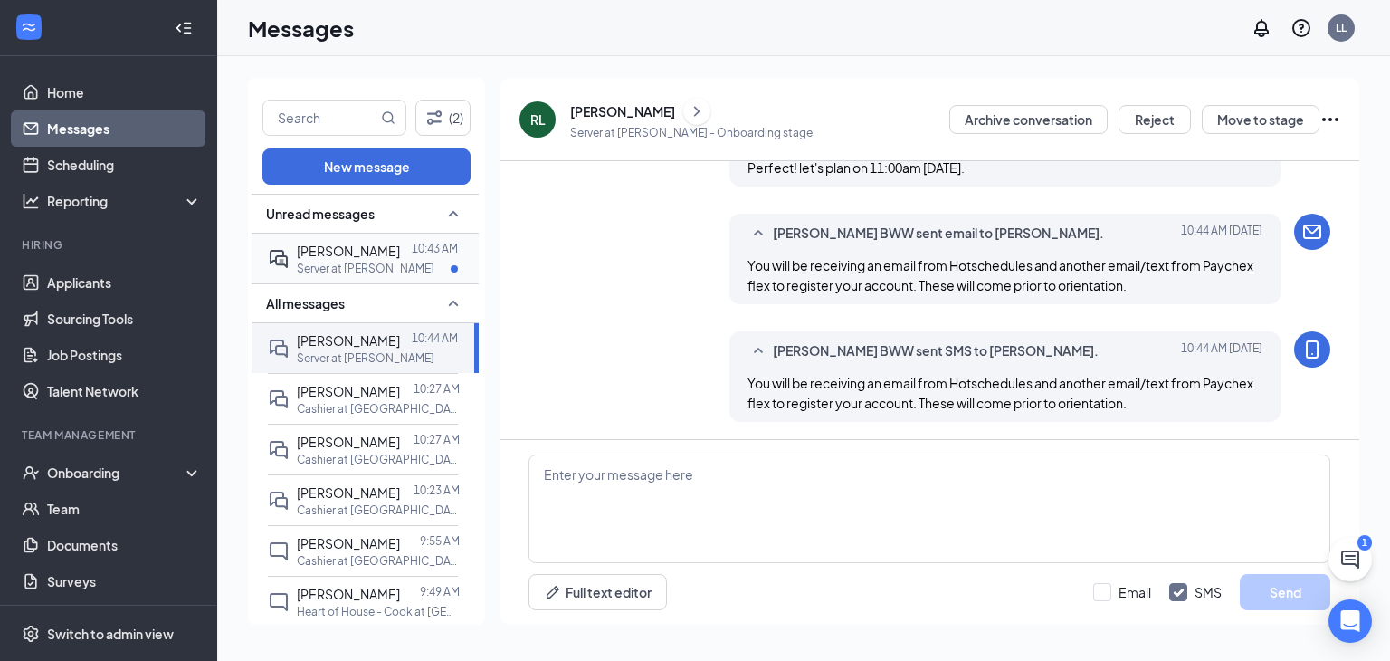
click at [377, 272] on p "Server at [PERSON_NAME]" at bounding box center [366, 268] width 138 height 15
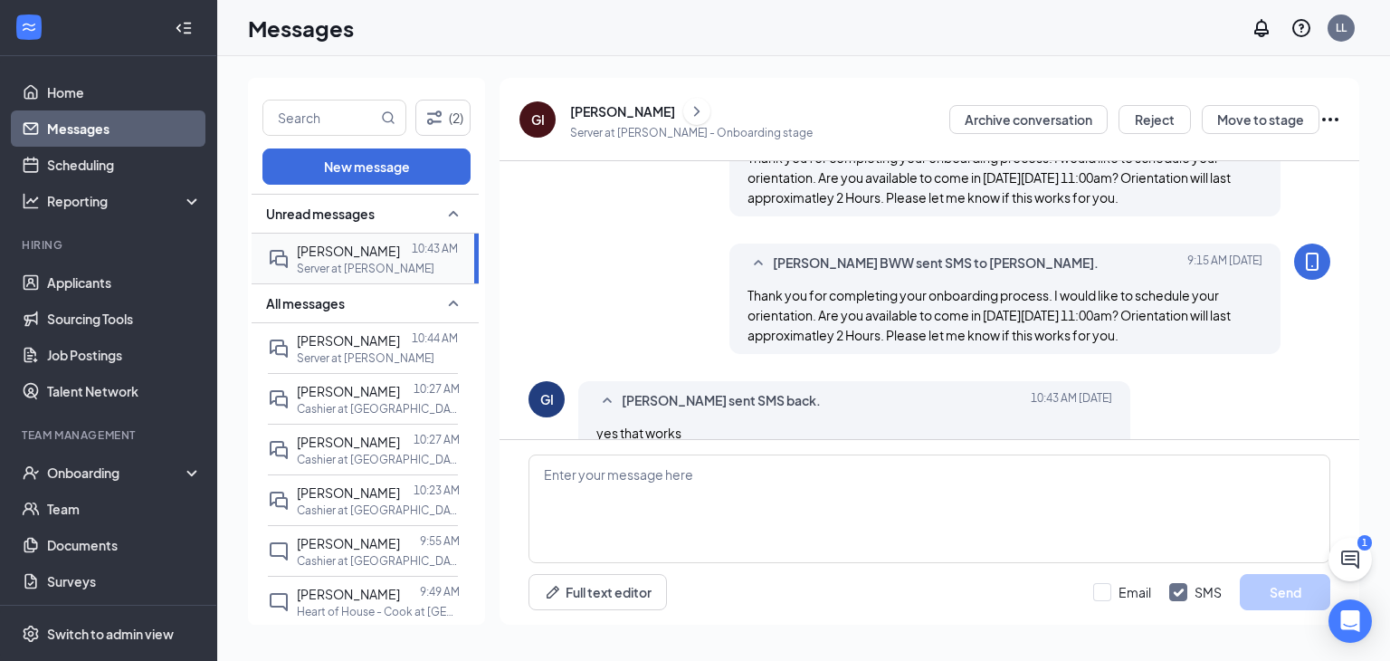
scroll to position [473, 0]
